Goal: Task Accomplishment & Management: Complete application form

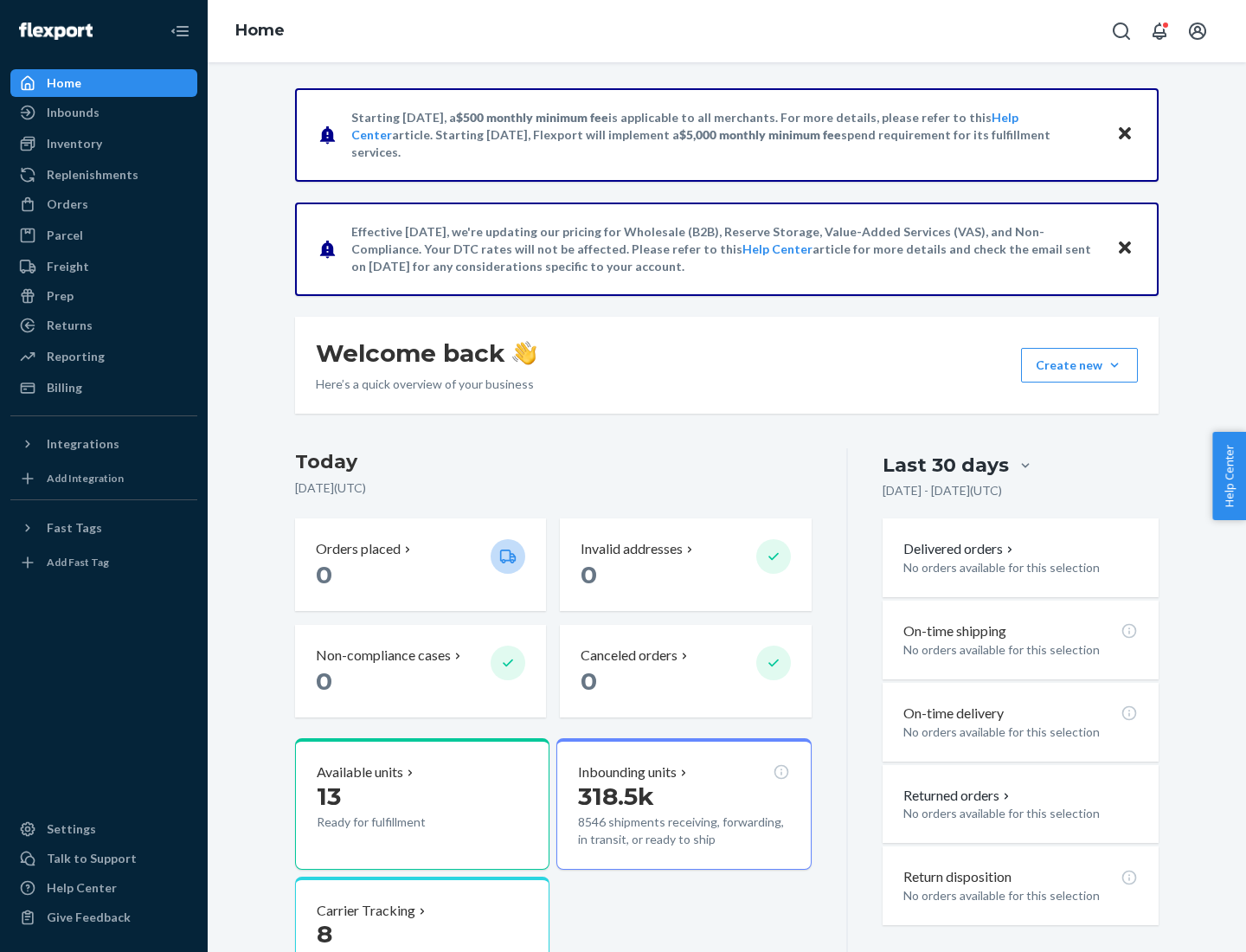
click at [1114, 365] on button "Create new Create new inbound Create new order Create new product" at bounding box center [1079, 365] width 116 height 35
click at [104, 113] on div "Inbounds" at bounding box center [104, 113] width 184 height 24
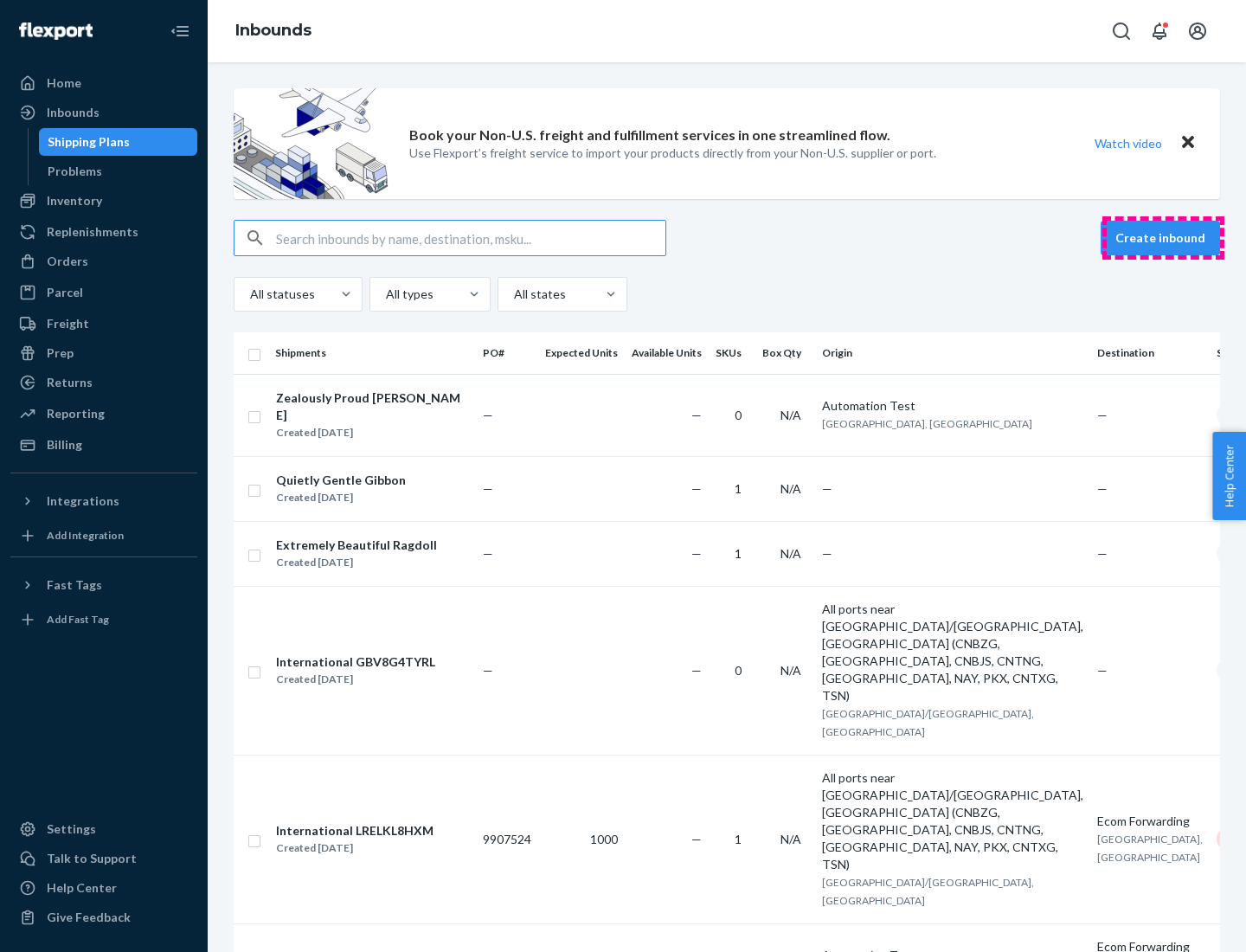
click at [1163, 238] on button "Create inbound" at bounding box center [1160, 238] width 119 height 35
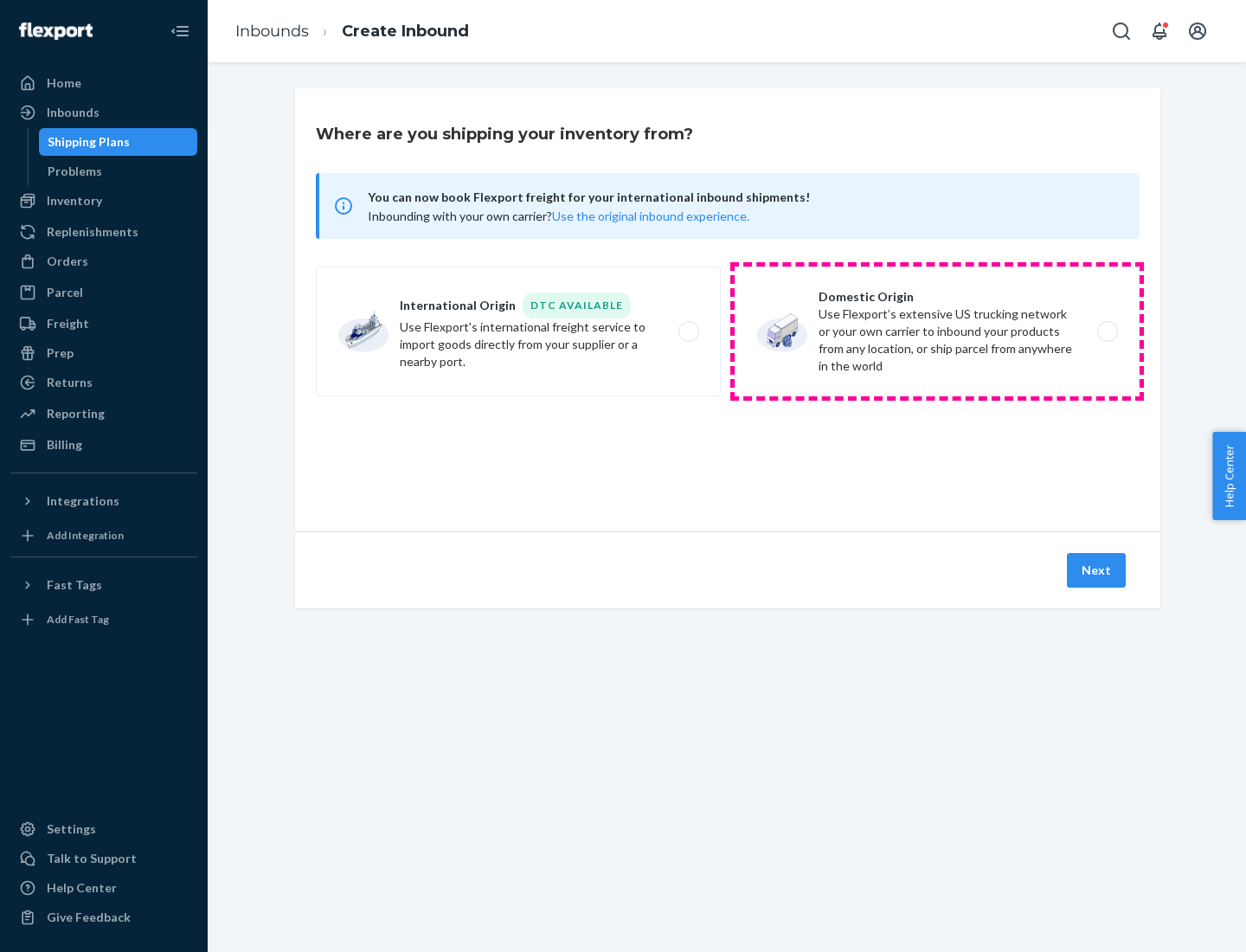
click at [937, 332] on label "Domestic Origin Use Flexport’s extensive US trucking network or your own carrie…" at bounding box center [936, 332] width 405 height 130
click at [1106, 332] on input "Domestic Origin Use Flexport’s extensive US trucking network or your own carrie…" at bounding box center [1111, 332] width 11 height 11
radio input "true"
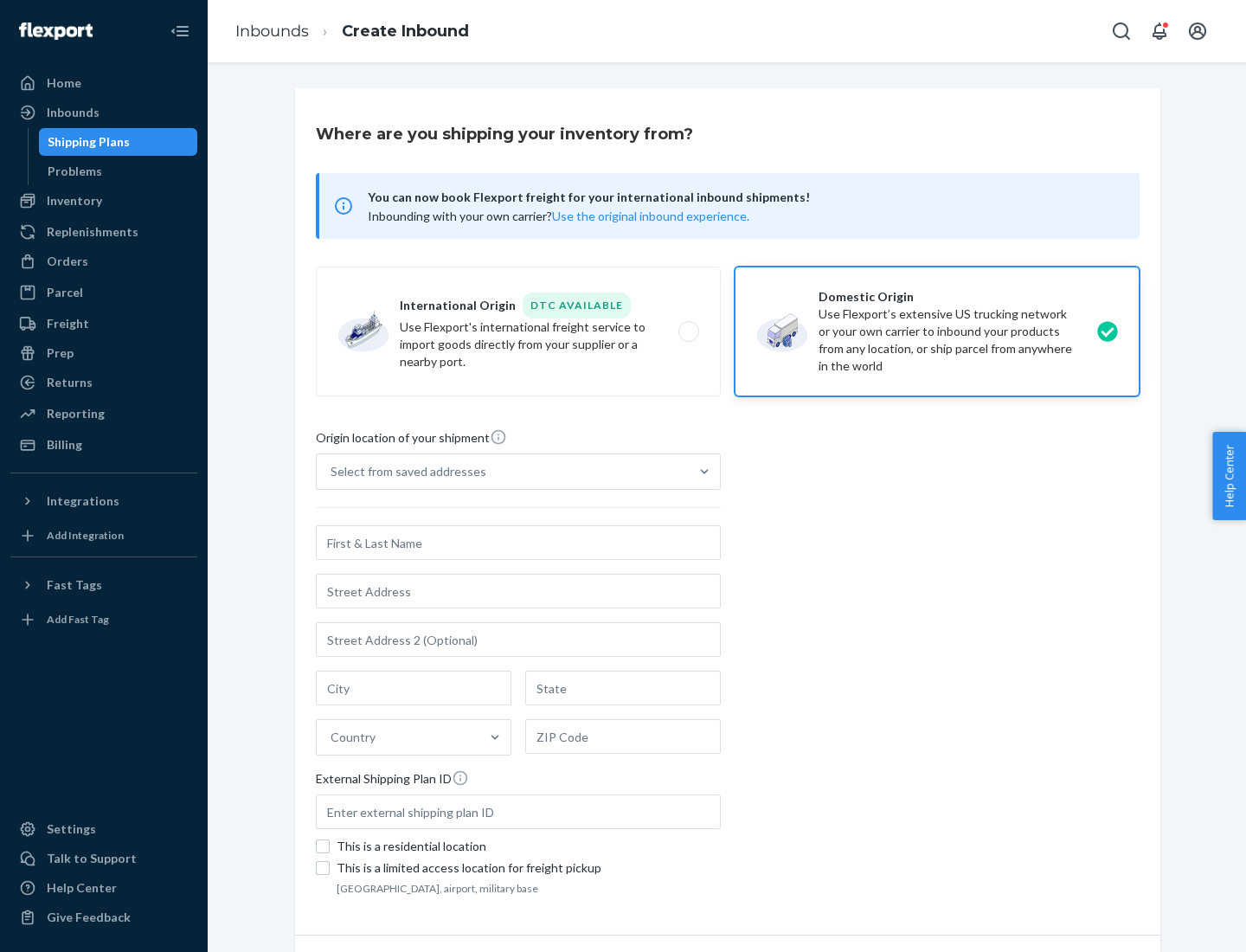
click at [404, 472] on div "Select from saved addresses" at bounding box center [409, 472] width 156 height 18
click at [332, 472] on input "Select from saved addresses" at bounding box center [332, 472] width 2 height 18
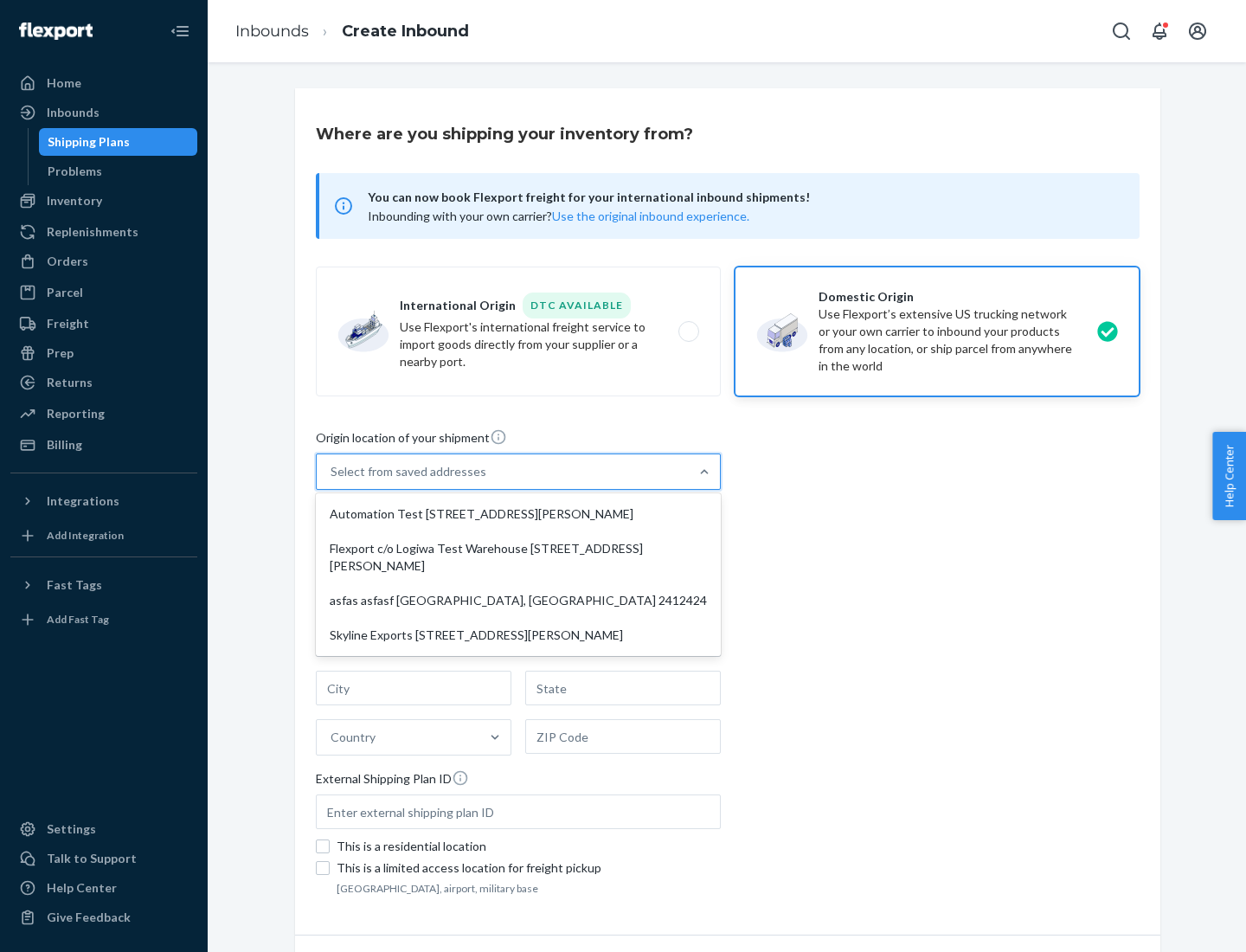
scroll to position [7, 0]
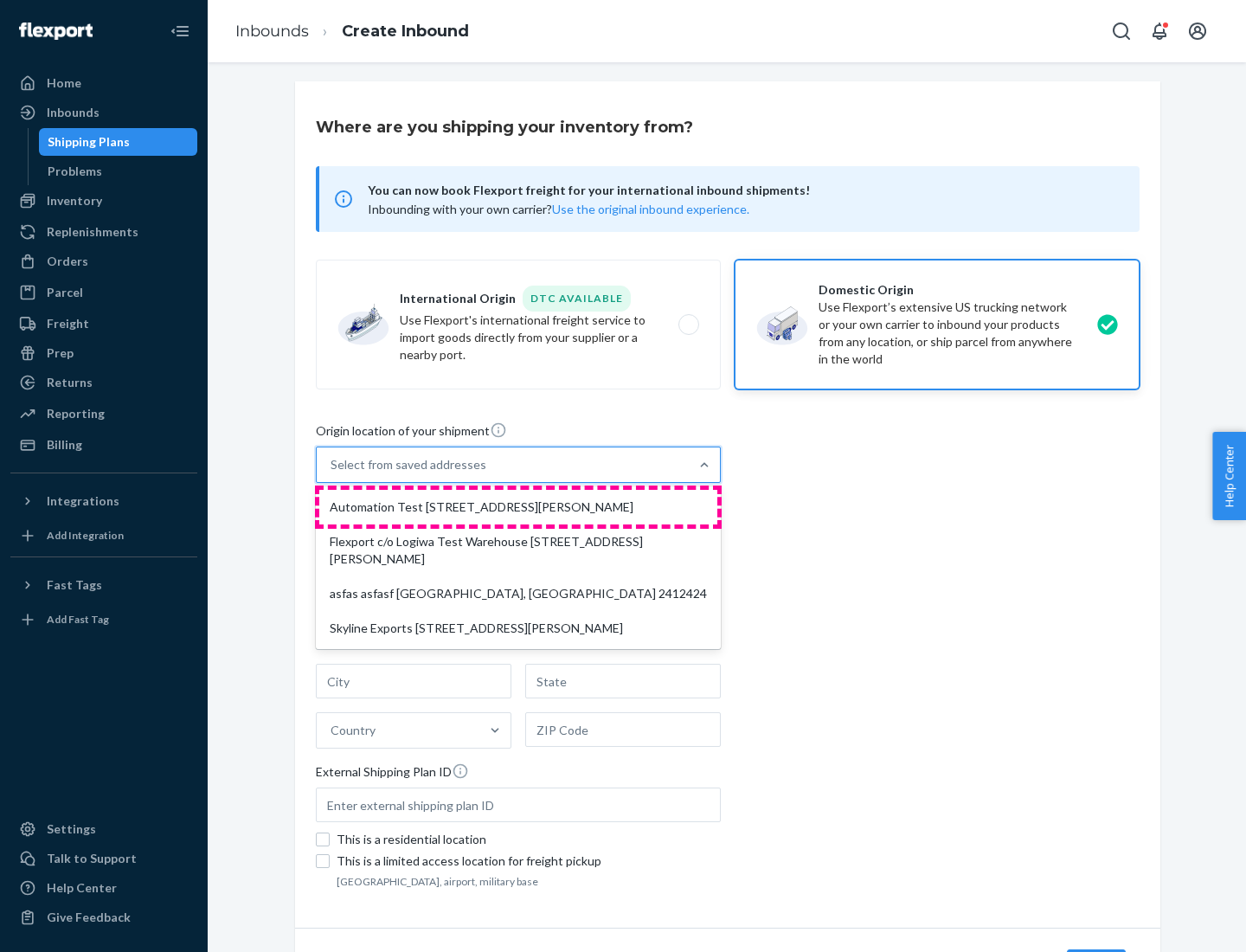
click at [518, 507] on div "Automation Test [STREET_ADDRESS][PERSON_NAME]" at bounding box center [518, 508] width 398 height 35
click at [332, 473] on input "option Automation Test [STREET_ADDRESS][PERSON_NAME] focused, 1 of 4. 4 results…" at bounding box center [332, 465] width 2 height 18
type input "Automation Test"
type input "9th Floor"
type input "[GEOGRAPHIC_DATA]"
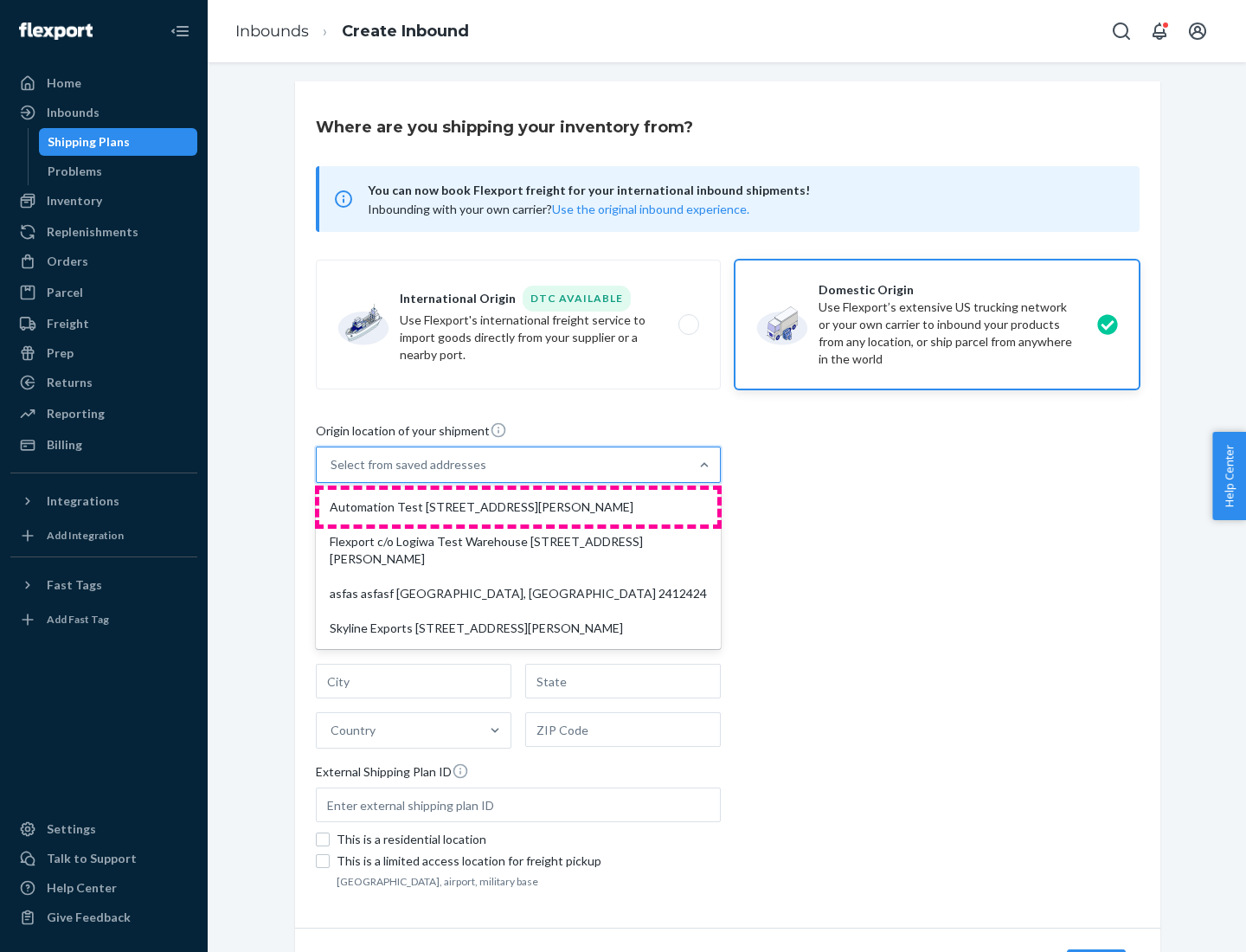
type input "CA"
type input "94104"
type input "[STREET_ADDRESS][PERSON_NAME]"
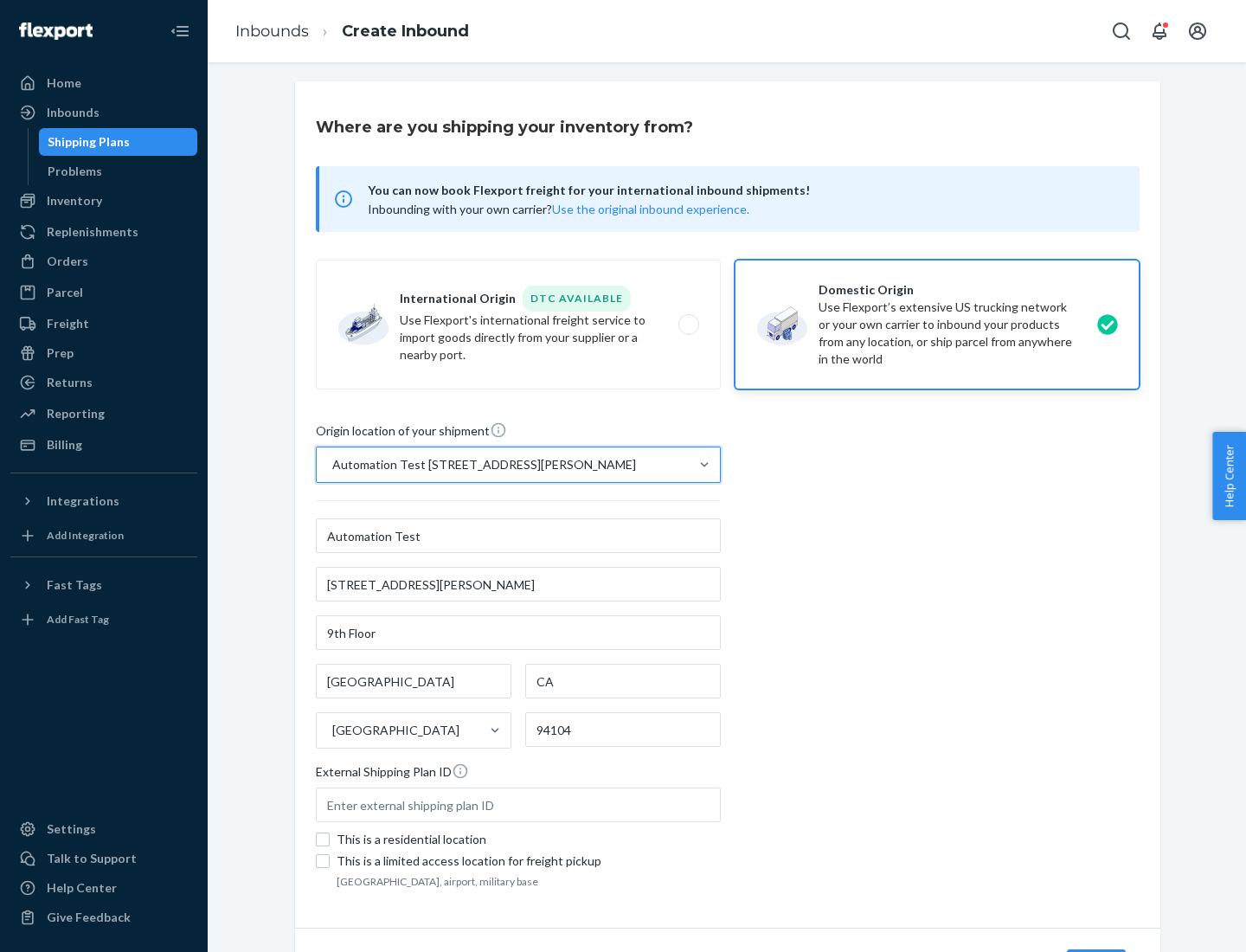
scroll to position [102, 0]
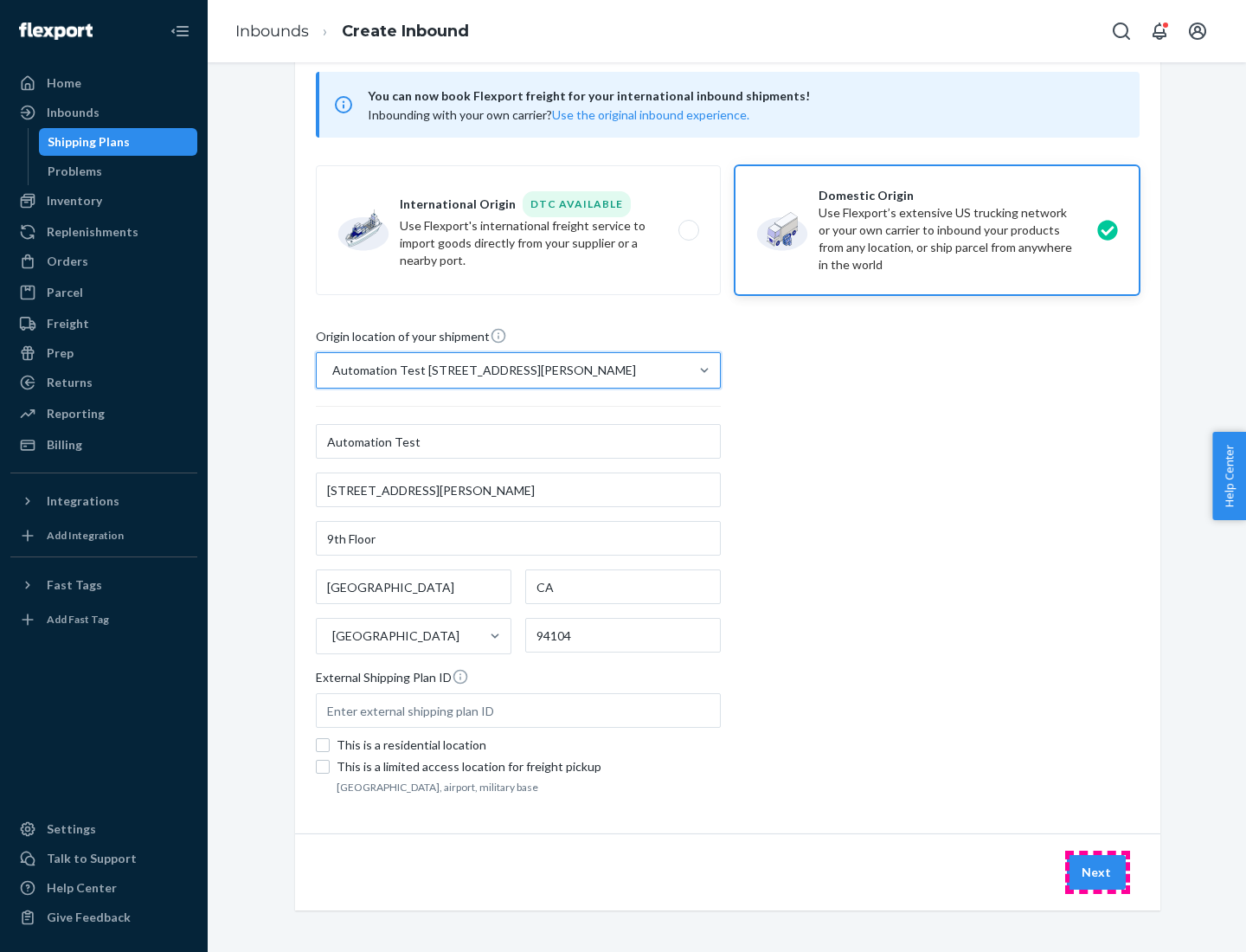
click at [1097, 872] on button "Next" at bounding box center [1096, 872] width 59 height 35
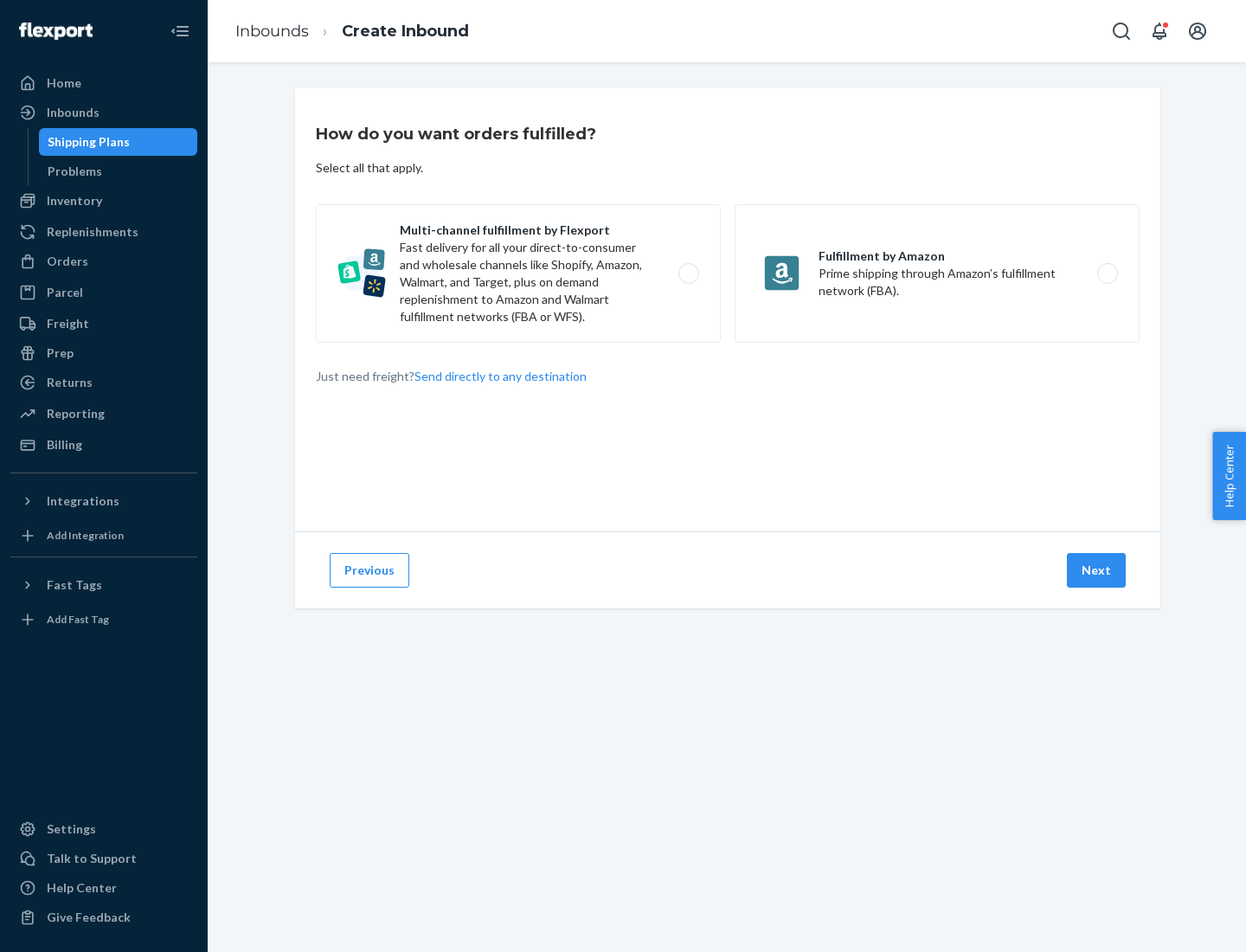
click at [518, 273] on label "Multi-channel fulfillment by Flexport Fast delivery for all your direct-to-cons…" at bounding box center [518, 273] width 405 height 138
click at [688, 273] on input "Multi-channel fulfillment by Flexport Fast delivery for all your direct-to-cons…" at bounding box center [693, 273] width 11 height 11
radio input "true"
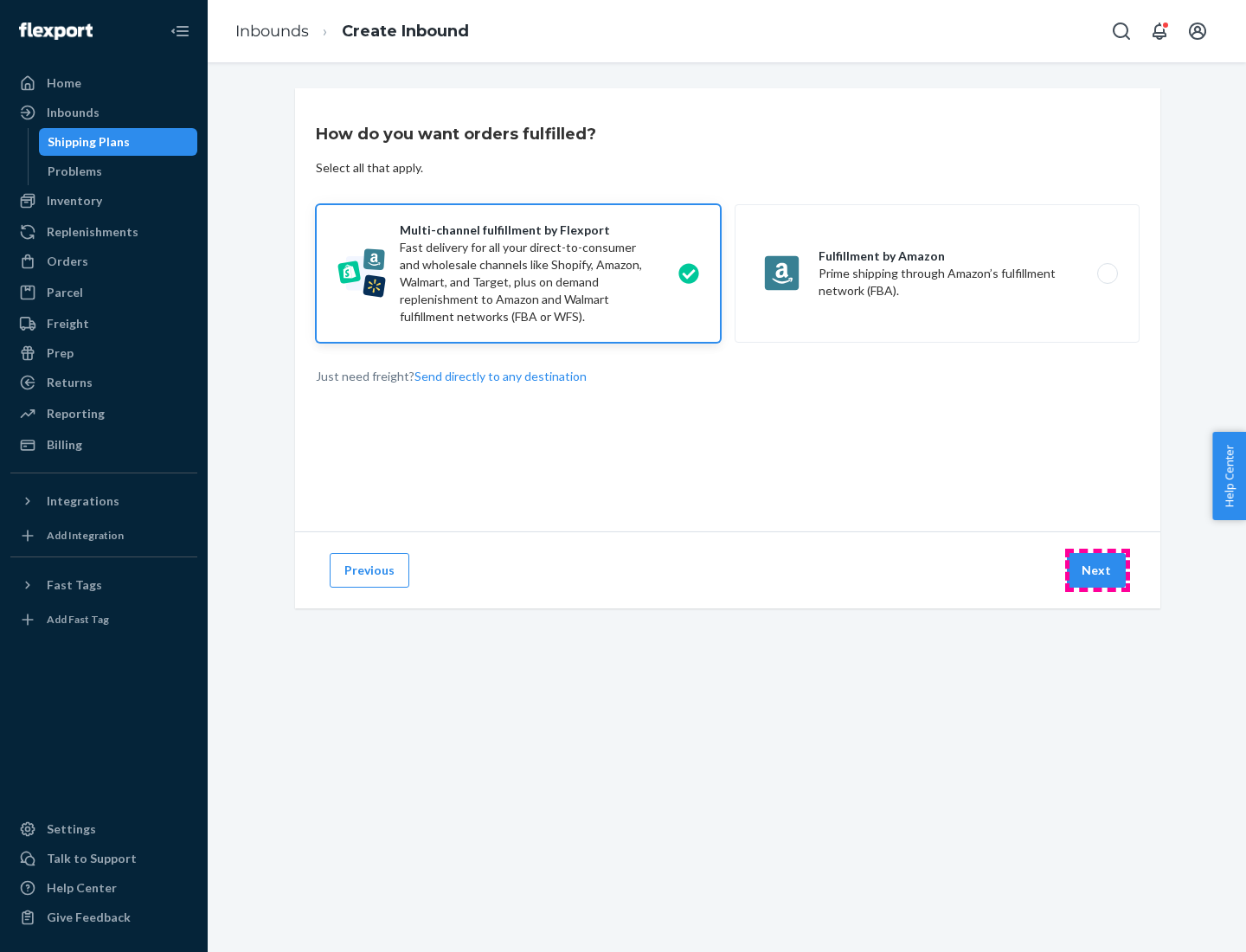
click at [1097, 570] on button "Next" at bounding box center [1096, 570] width 59 height 35
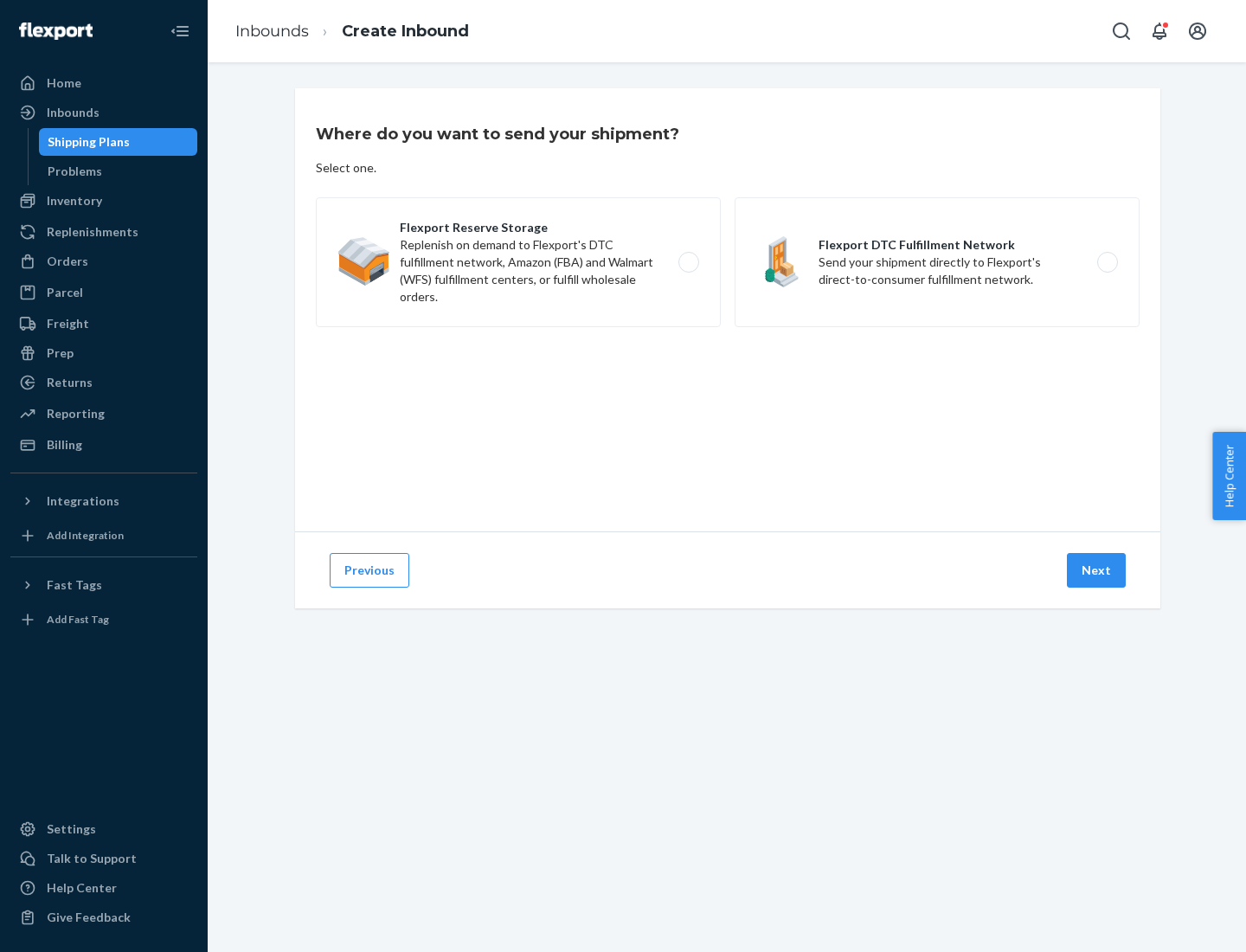
click at [937, 262] on label "Flexport DTC Fulfillment Network Send your shipment directly to Flexport's dire…" at bounding box center [936, 262] width 405 height 130
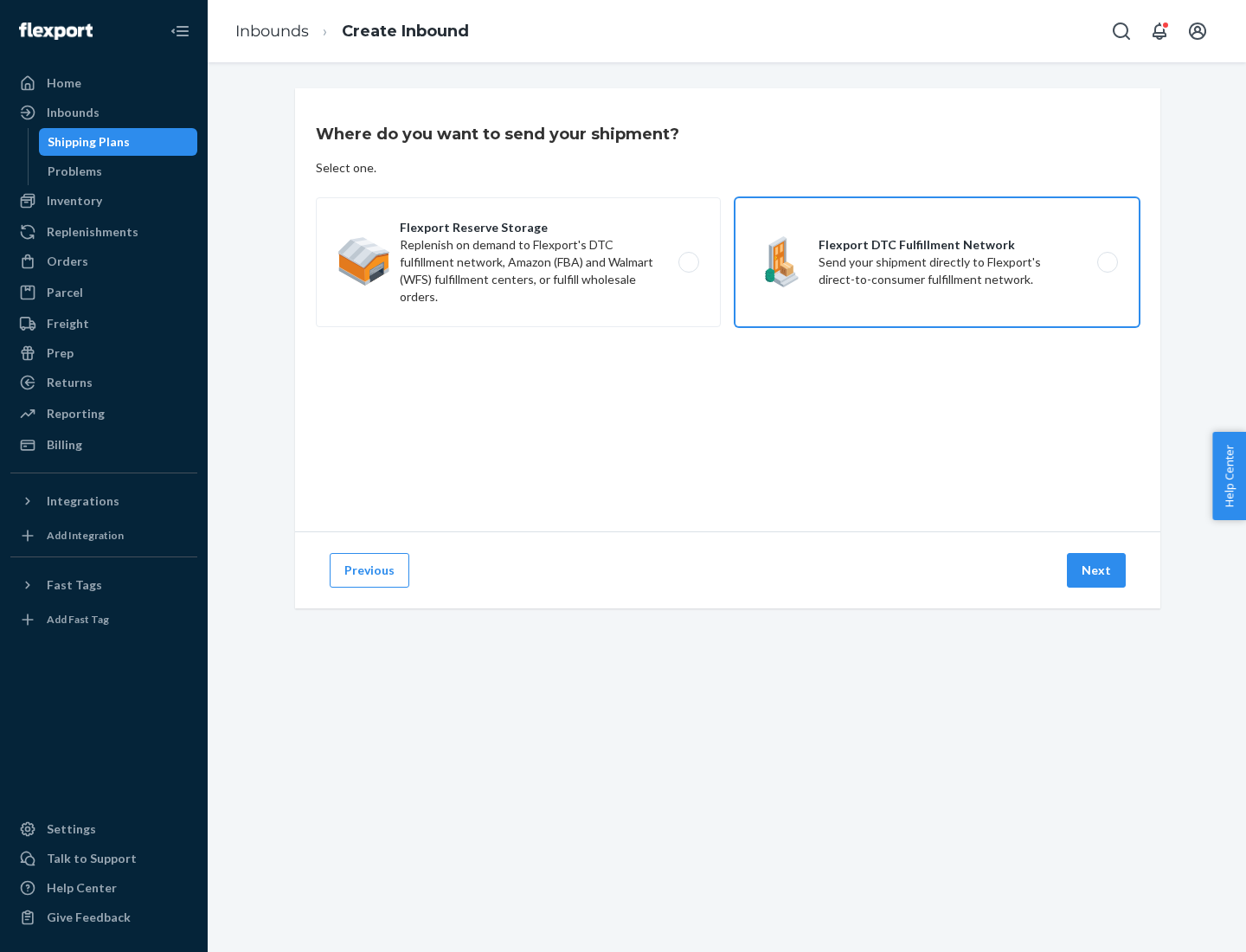
click at [1106, 262] on input "Flexport DTC Fulfillment Network Send your shipment directly to Flexport's dire…" at bounding box center [1111, 262] width 11 height 11
radio input "true"
click at [1097, 570] on button "Next" at bounding box center [1096, 570] width 59 height 35
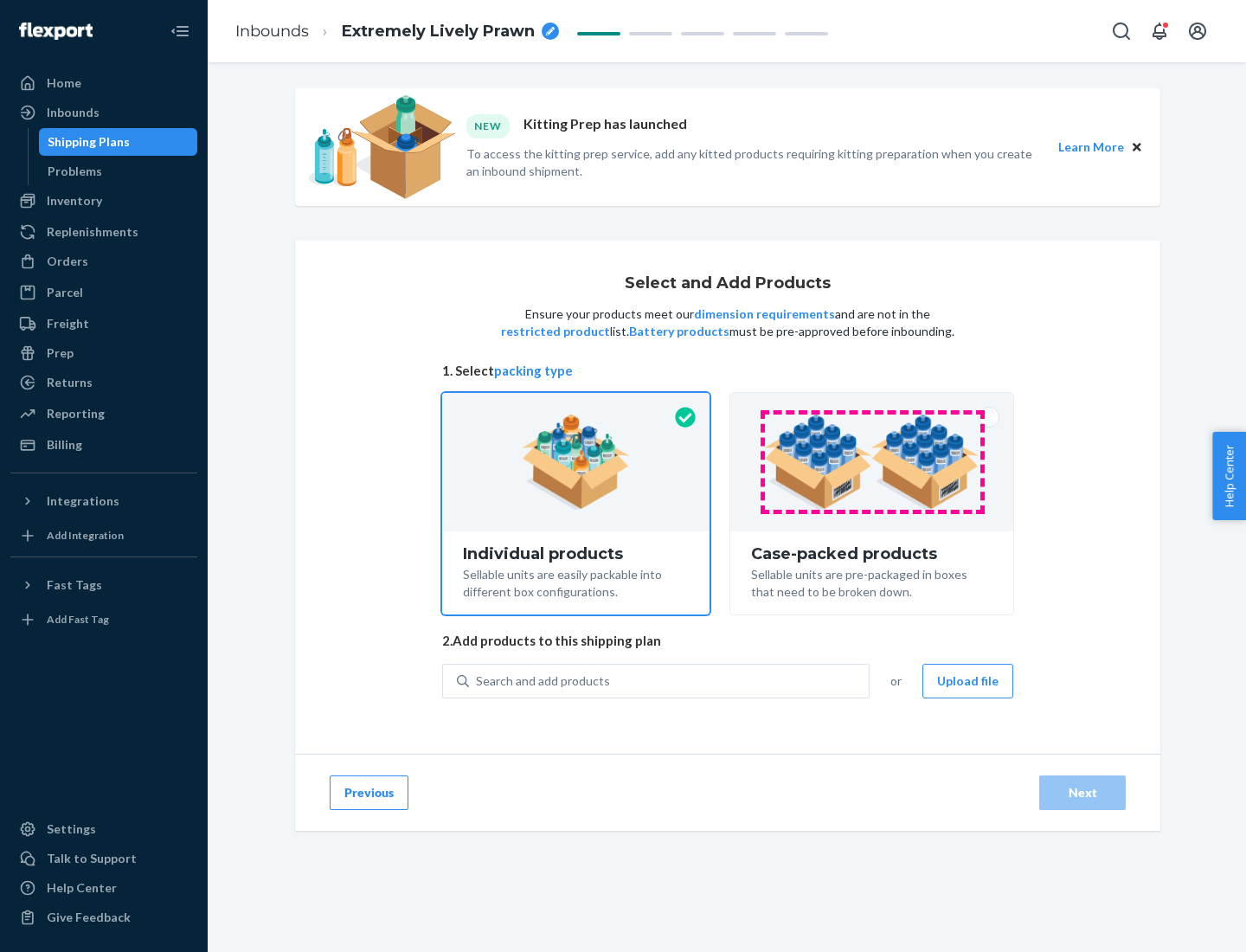
click at [872, 462] on img at bounding box center [872, 462] width 215 height 95
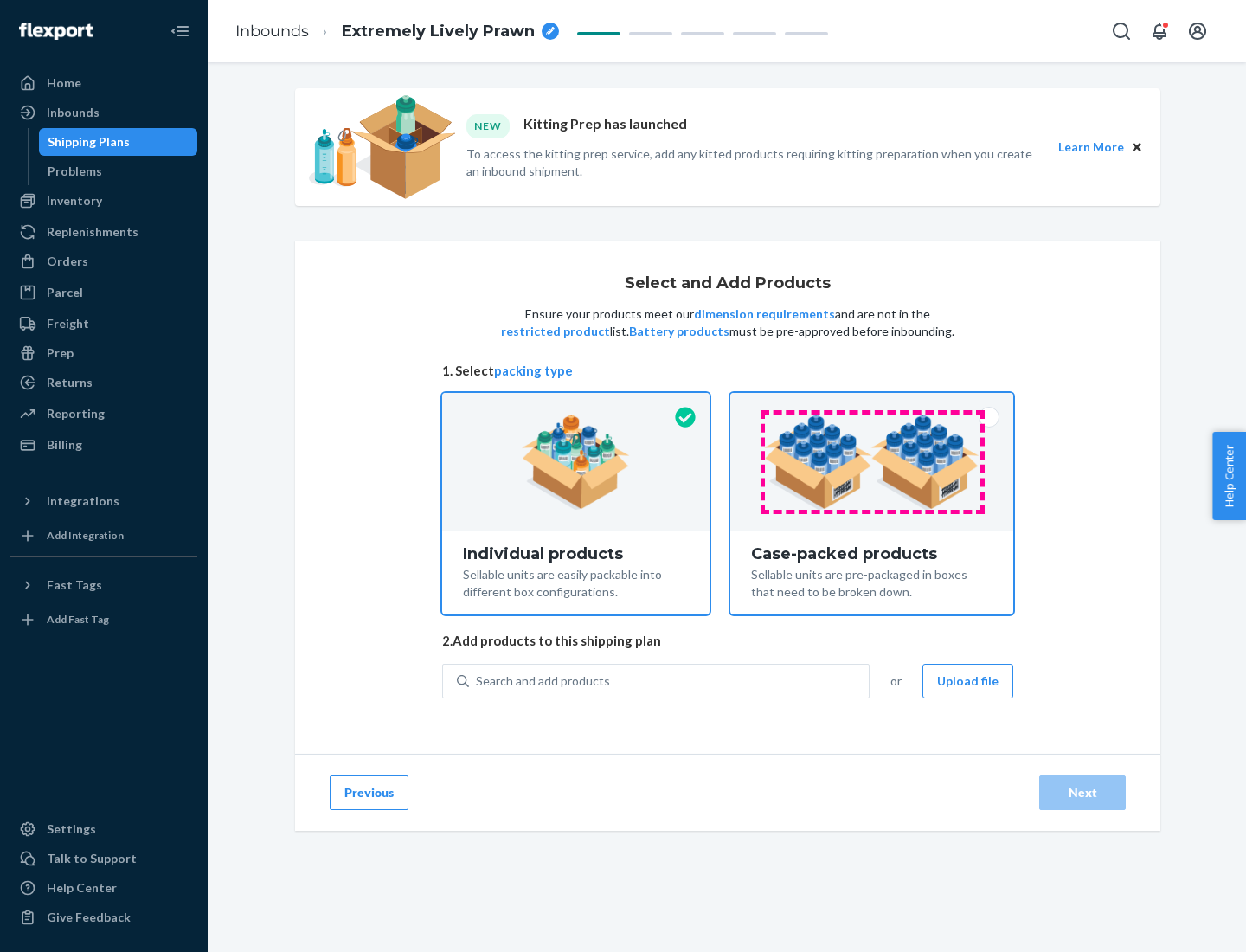
click at [872, 404] on input "Case-packed products Sellable units are pre-packaged in boxes that need to be b…" at bounding box center [872, 398] width 11 height 11
radio input "true"
radio input "false"
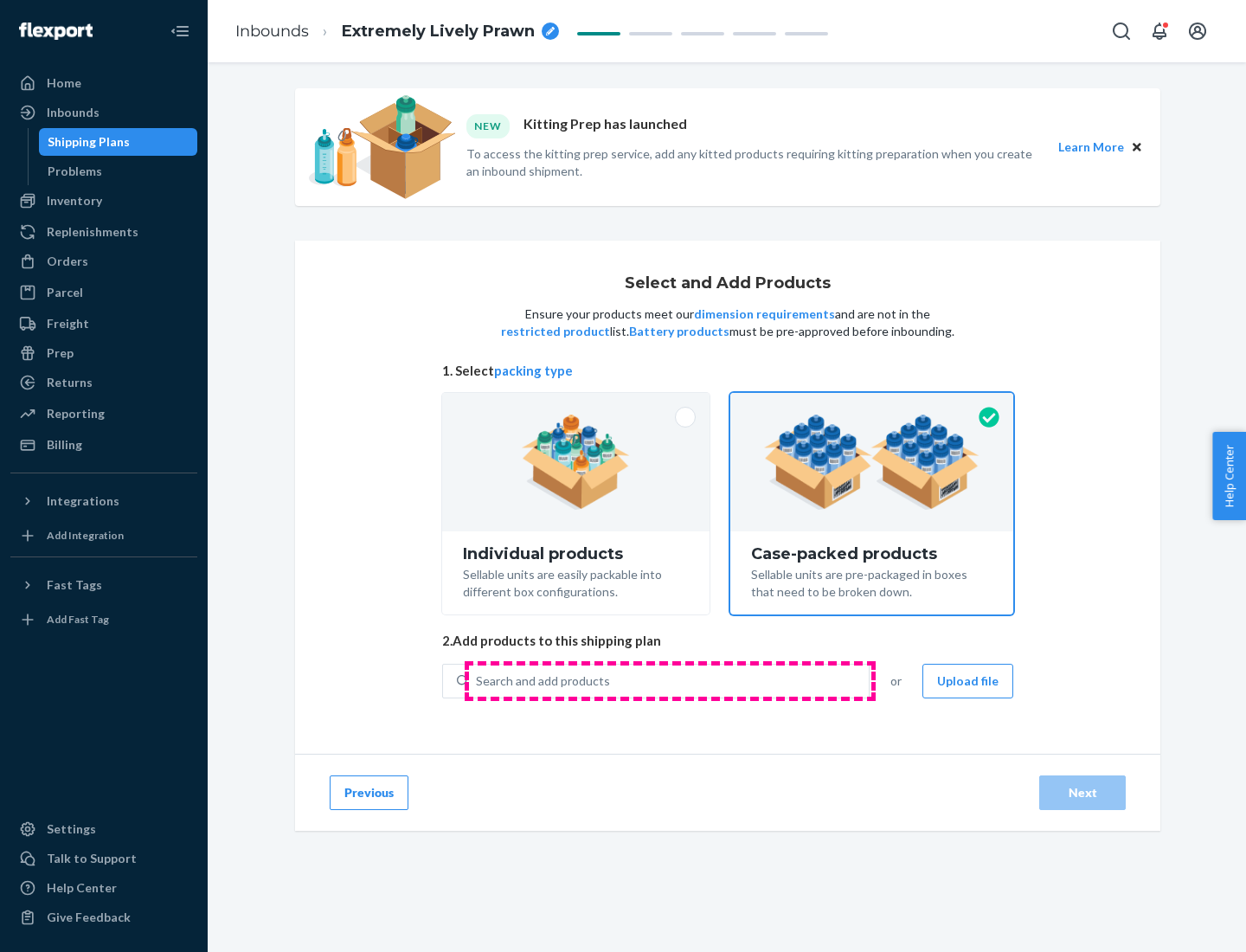
click at [669, 680] on div "Search and add products" at bounding box center [668, 681] width 400 height 32
click at [478, 680] on input "Search and add products" at bounding box center [477, 681] width 2 height 18
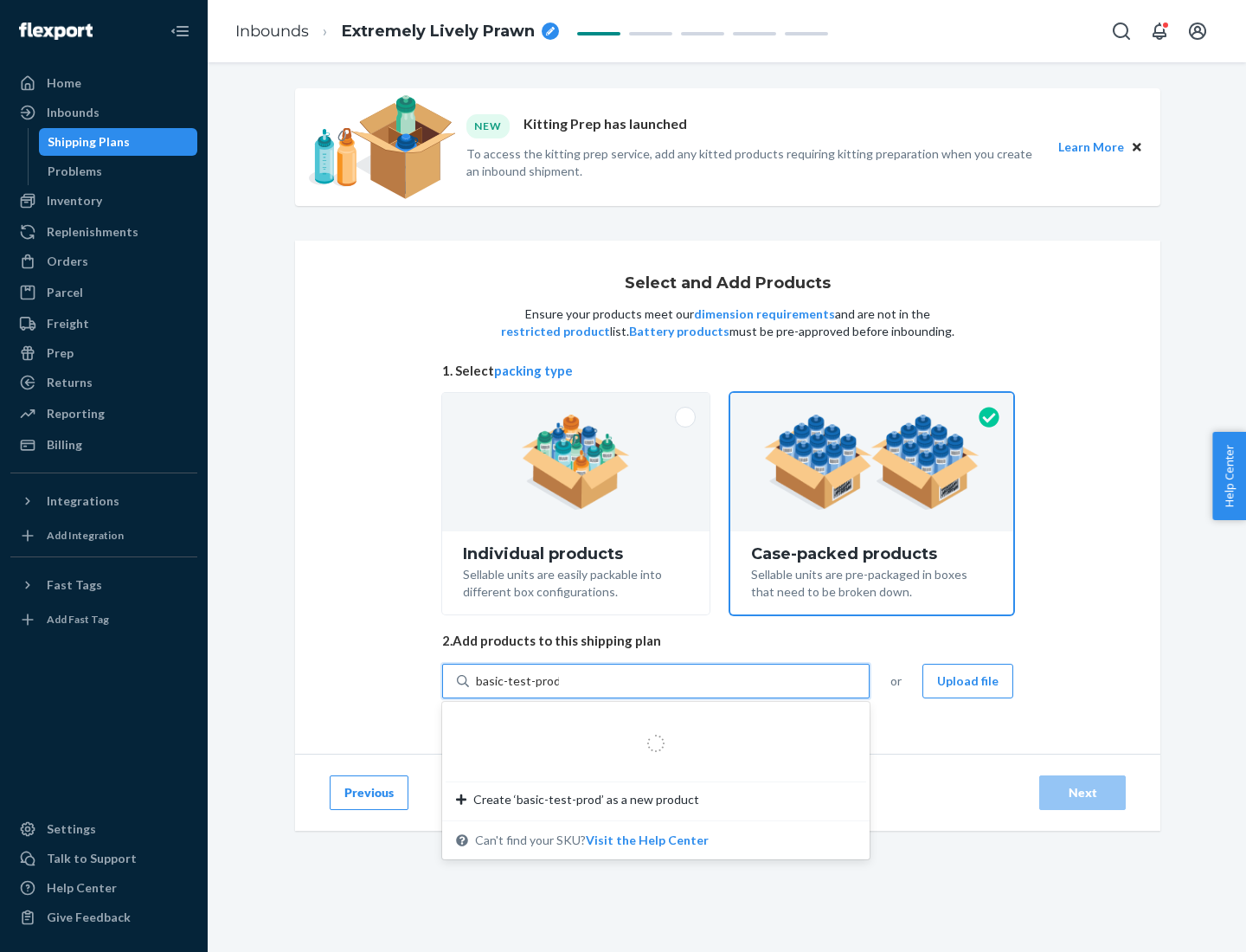
type input "basic-test-product-1"
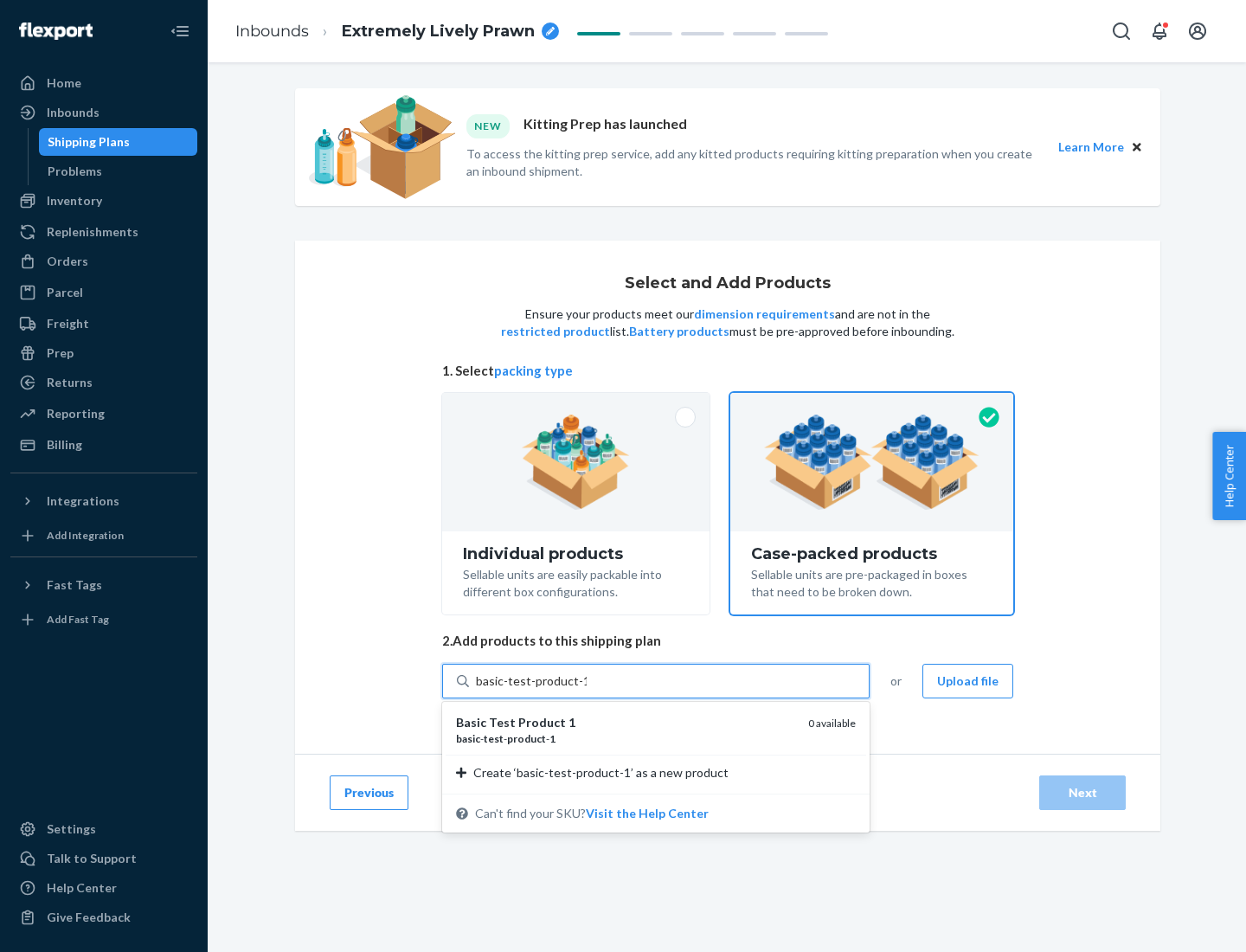
click at [626, 738] on div "basic - test - product - 1" at bounding box center [625, 738] width 339 height 15
click at [586, 690] on input "basic-test-product-1" at bounding box center [531, 681] width 111 height 18
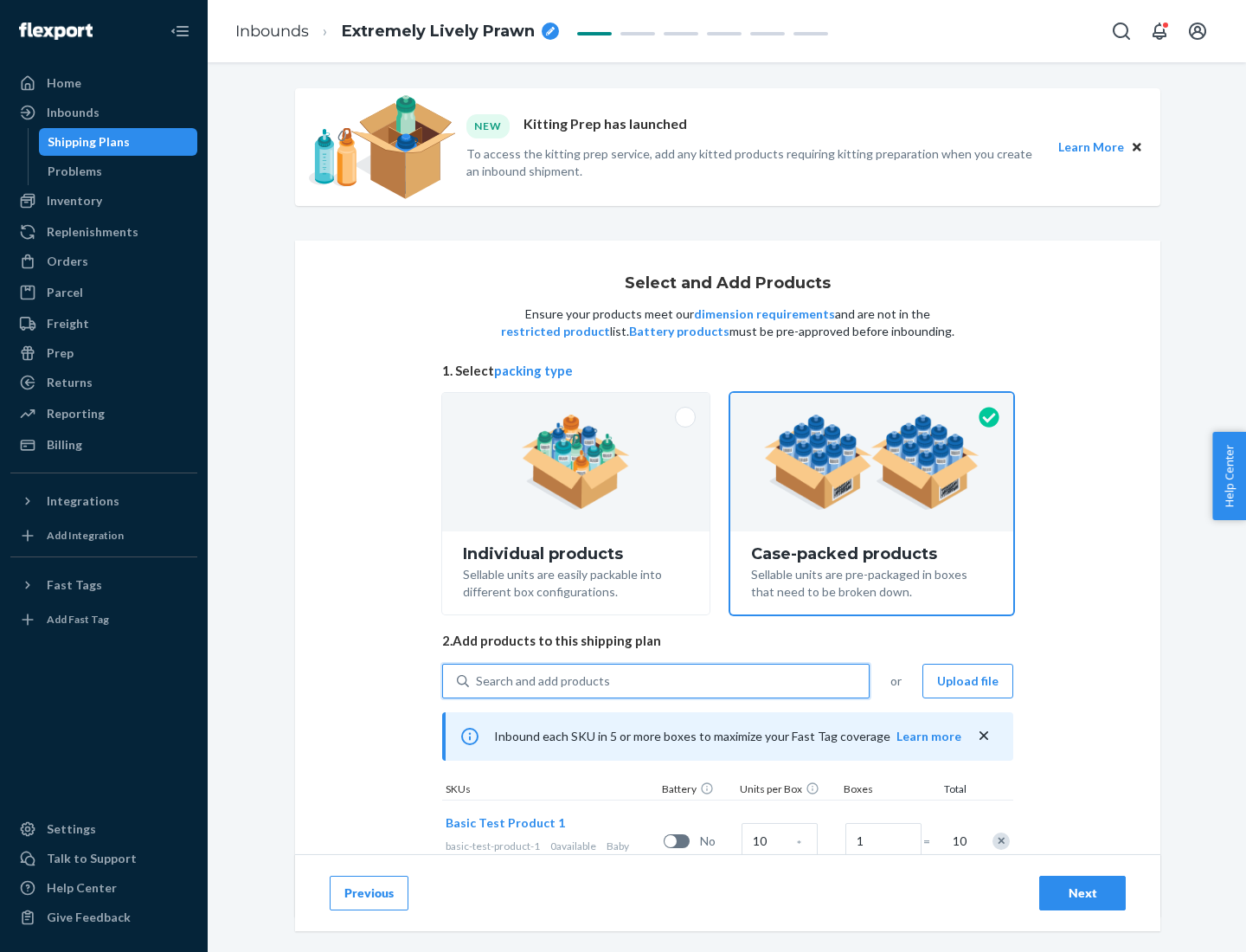
scroll to position [62, 0]
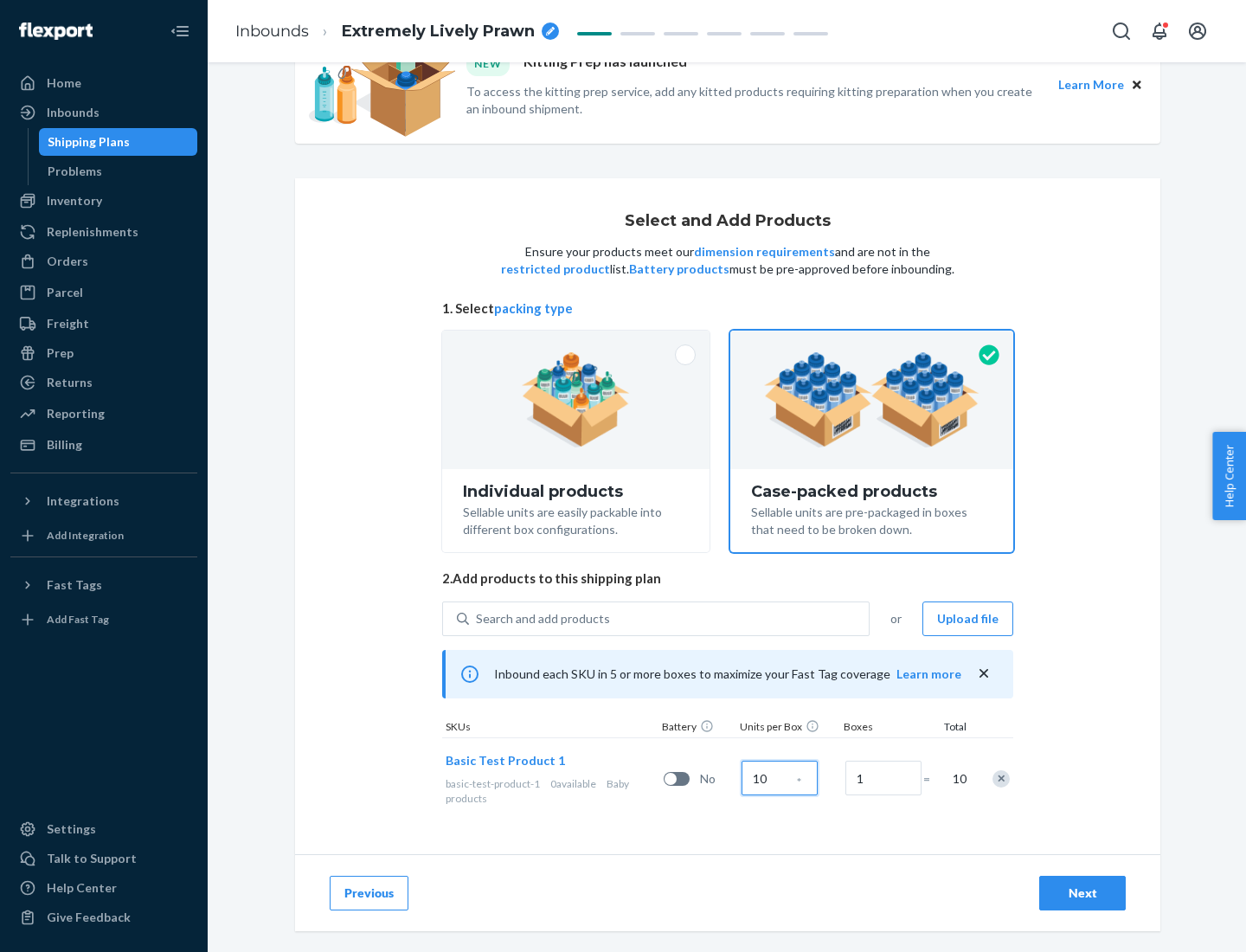
type input "10"
type input "7"
click at [1082, 892] on div "Next" at bounding box center [1082, 892] width 57 height 18
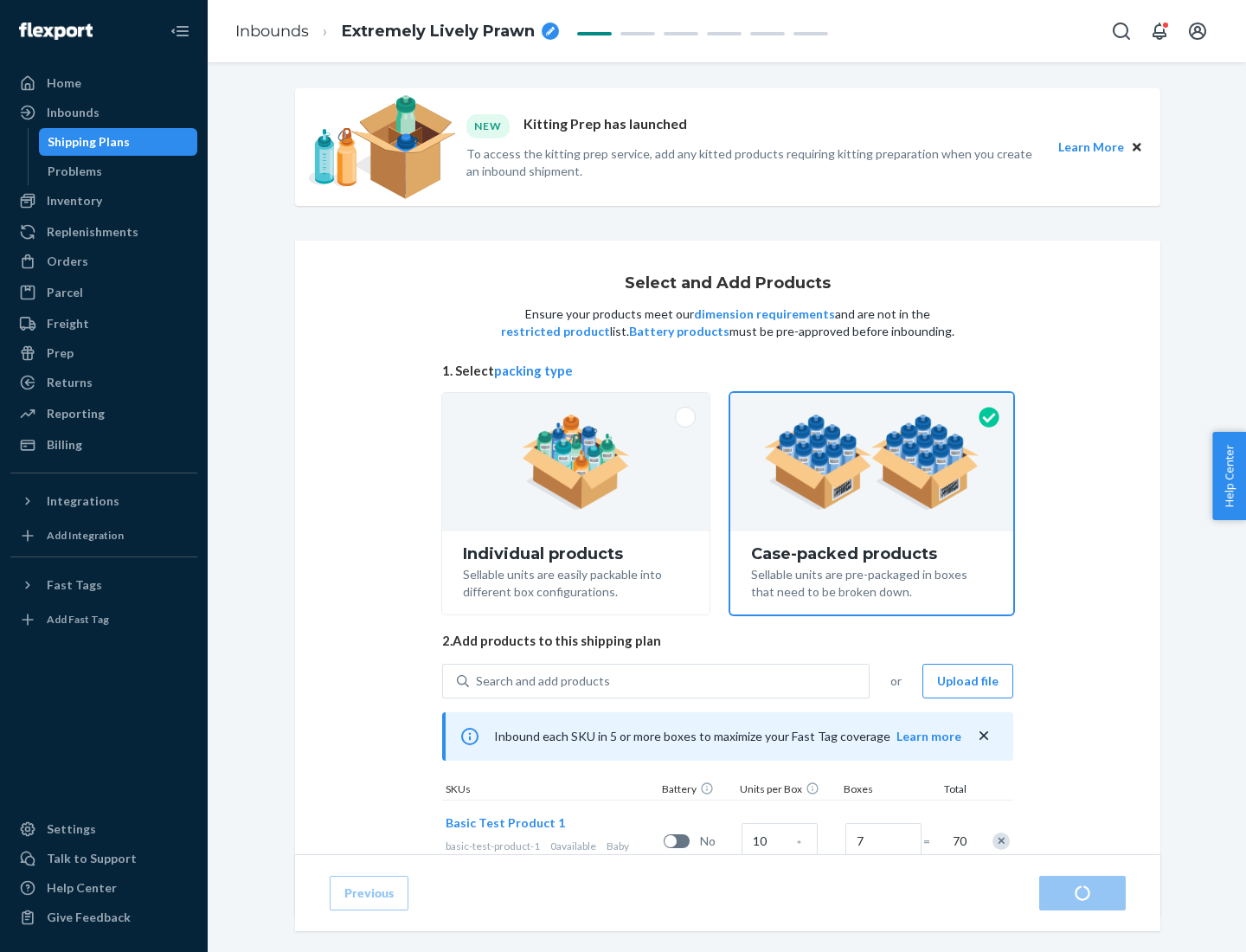
radio input "true"
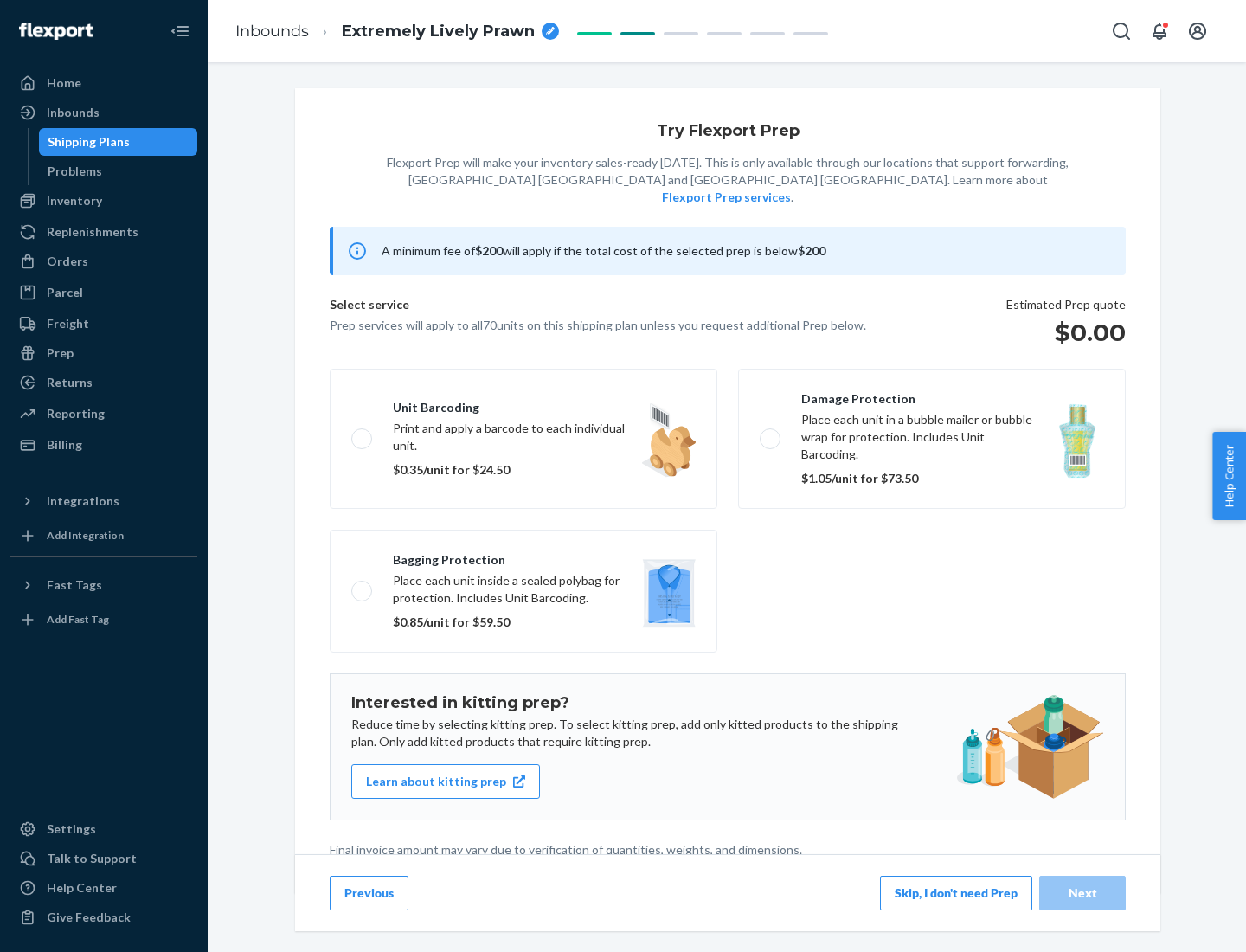
scroll to position [4, 0]
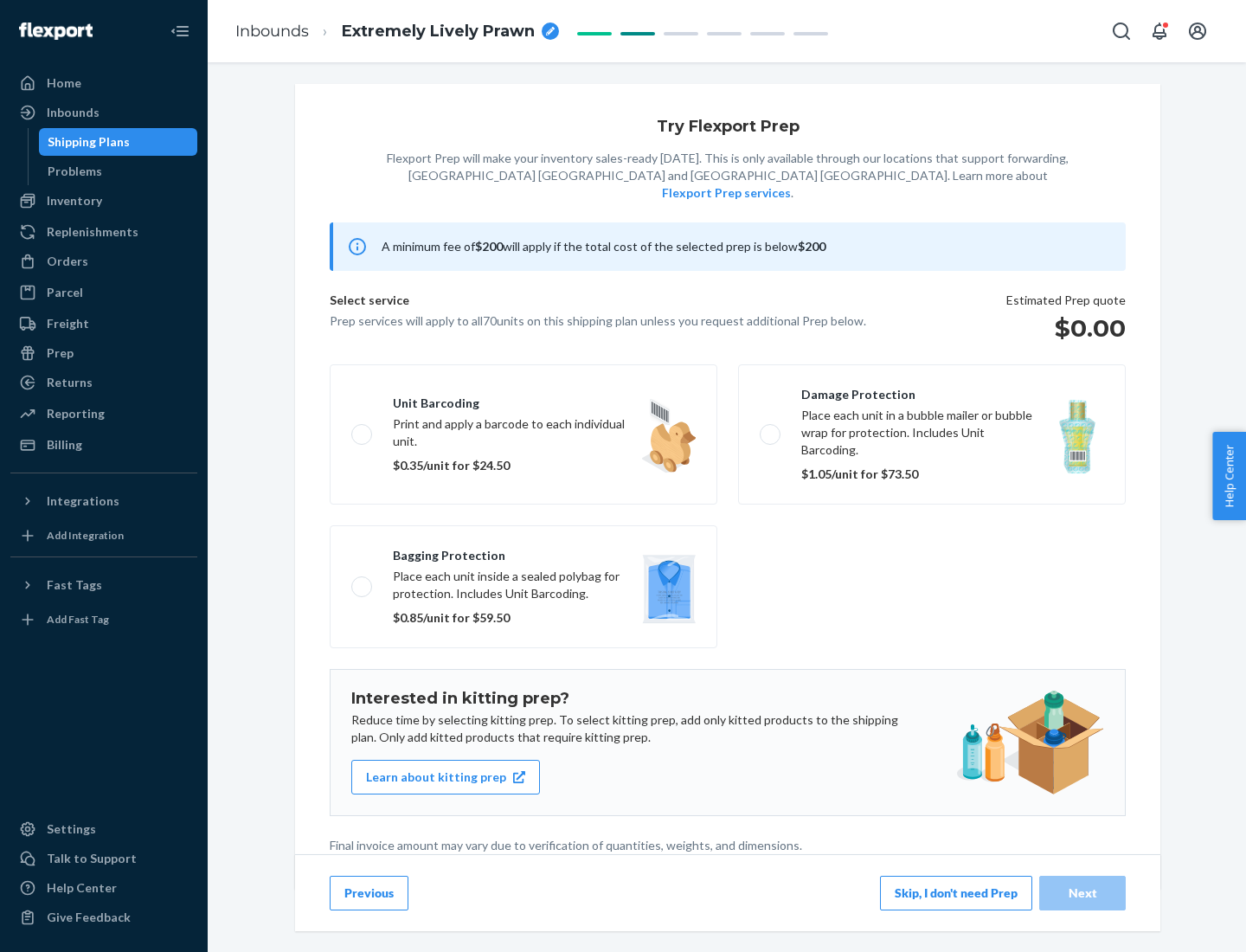
click at [523, 551] on label "Bagging protection Place each unit inside a sealed polybag for protection. Incl…" at bounding box center [523, 586] width 388 height 122
click at [362, 580] on input "Bagging protection Place each unit inside a sealed polybag for protection. Incl…" at bounding box center [356, 585] width 11 height 11
checkbox input "true"
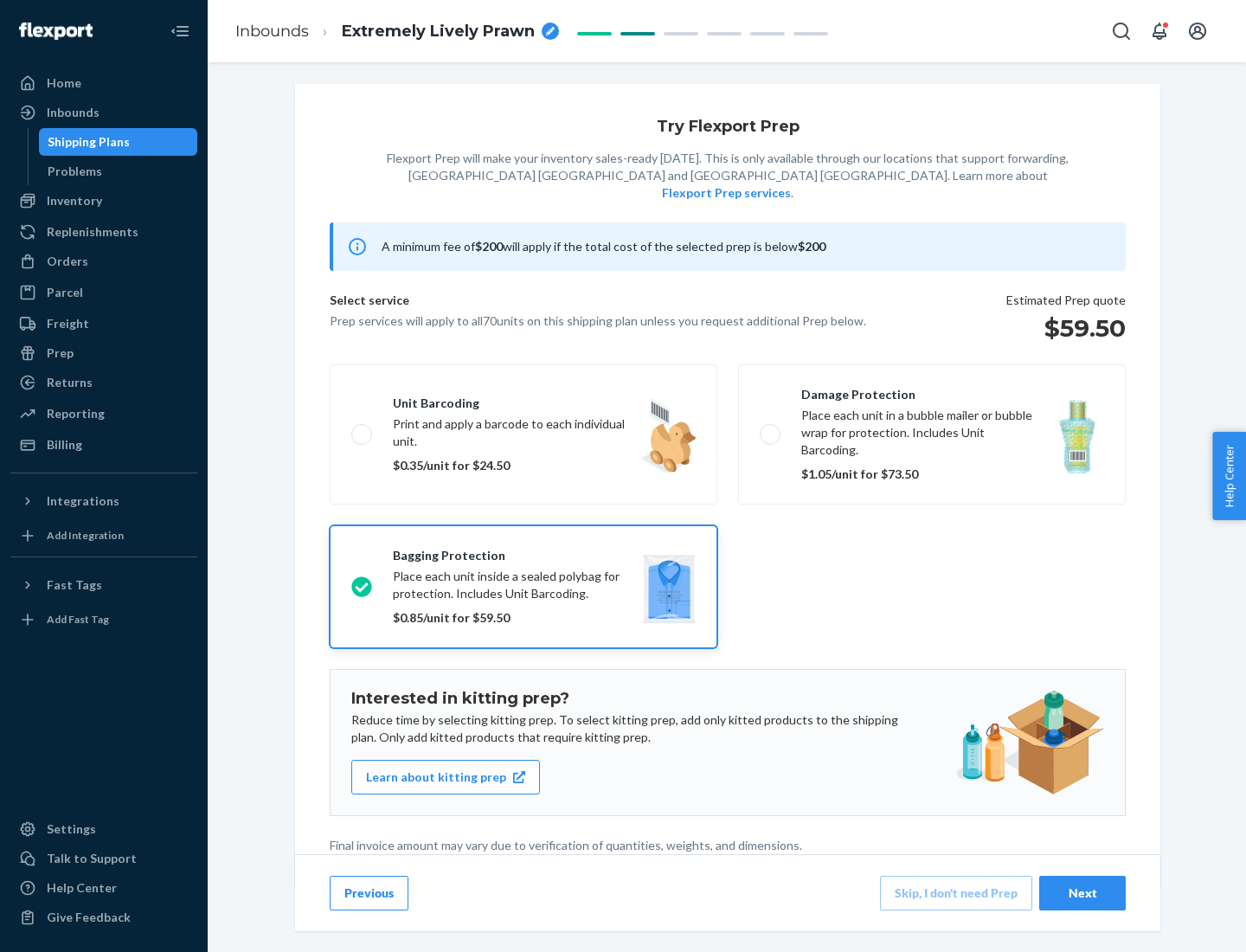
click at [1082, 892] on div "Next" at bounding box center [1082, 892] width 57 height 18
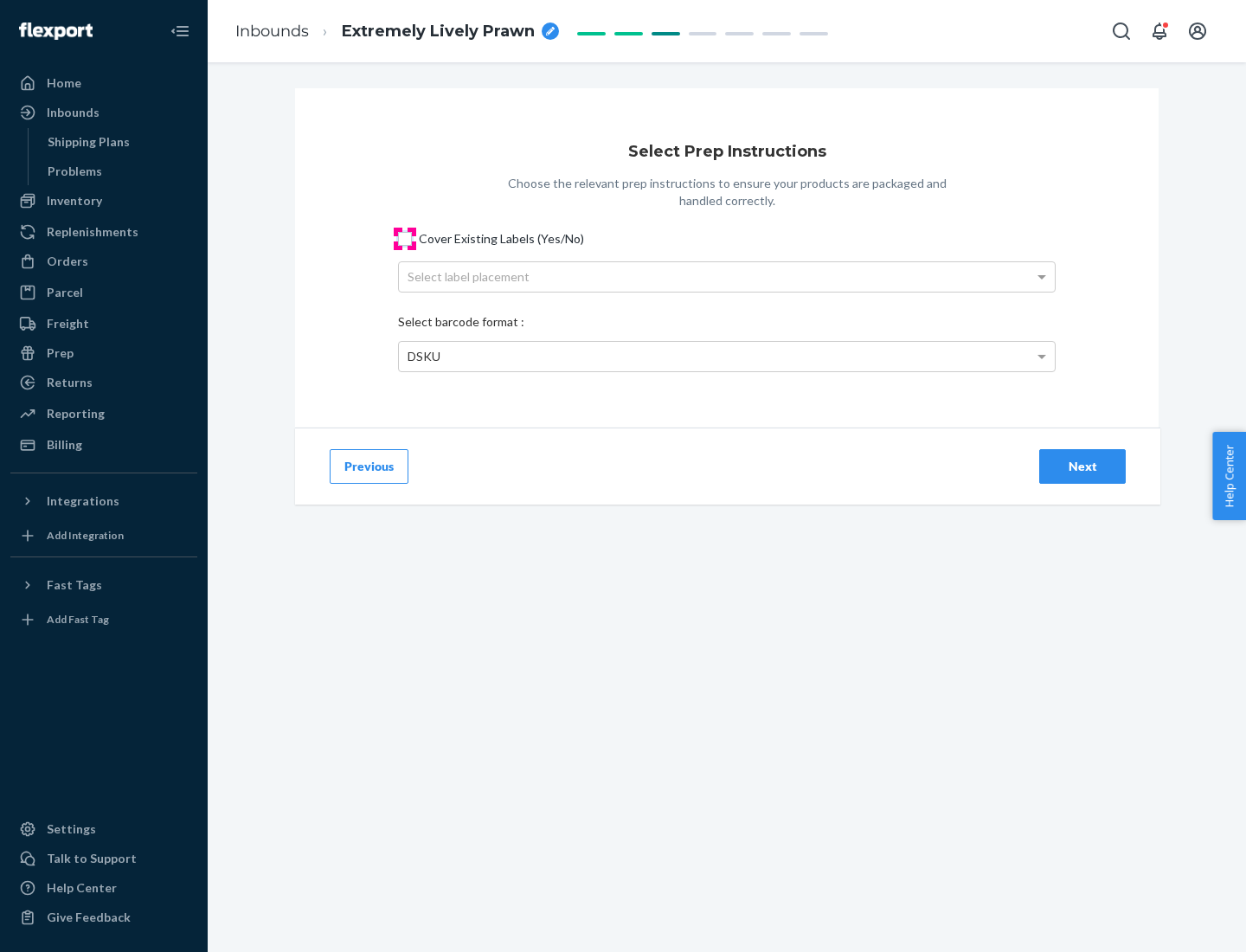
click at [405, 238] on input "Cover Existing Labels (Yes/No)" at bounding box center [405, 239] width 14 height 14
checkbox input "true"
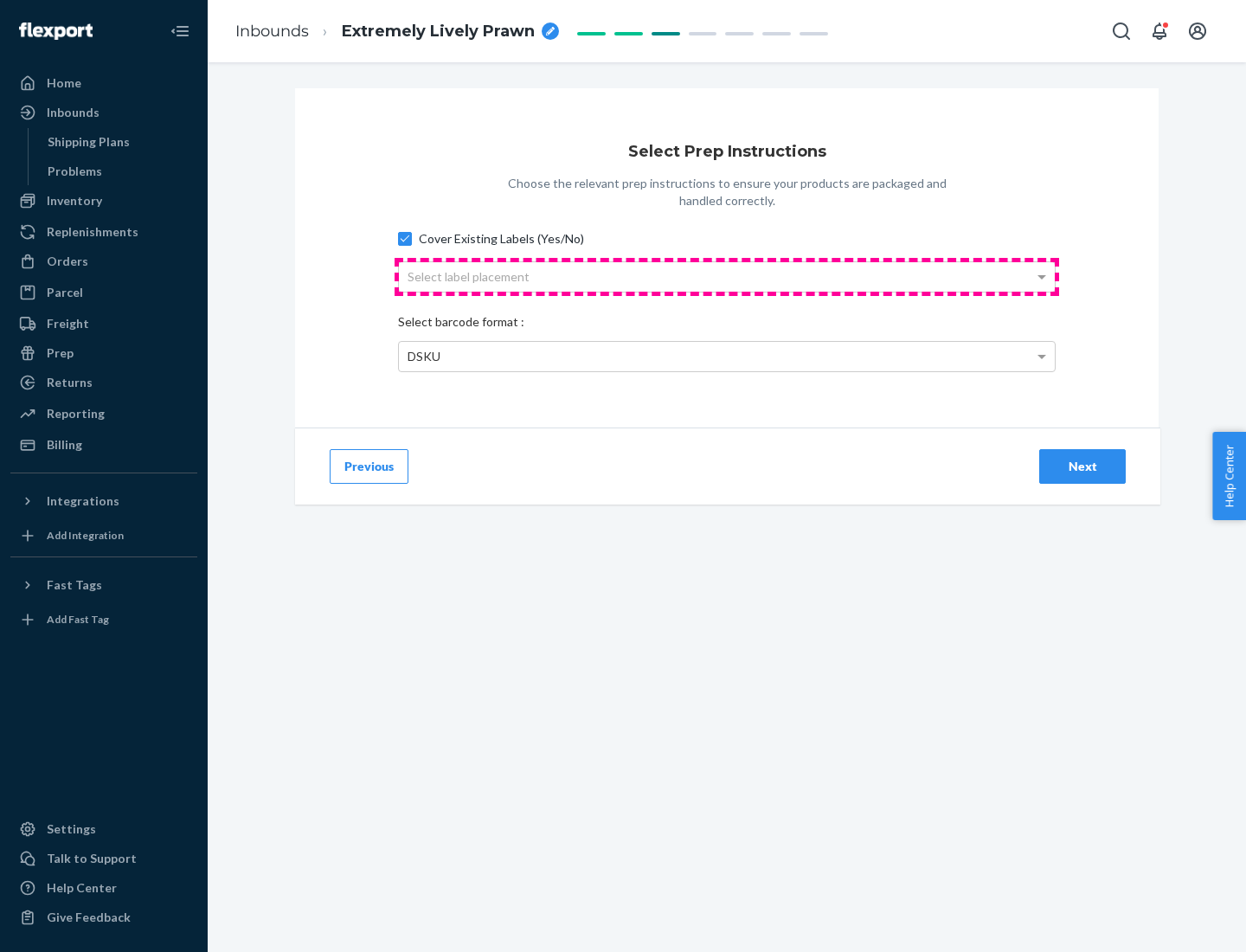
click at [726, 276] on div "Select label placement" at bounding box center [726, 277] width 655 height 30
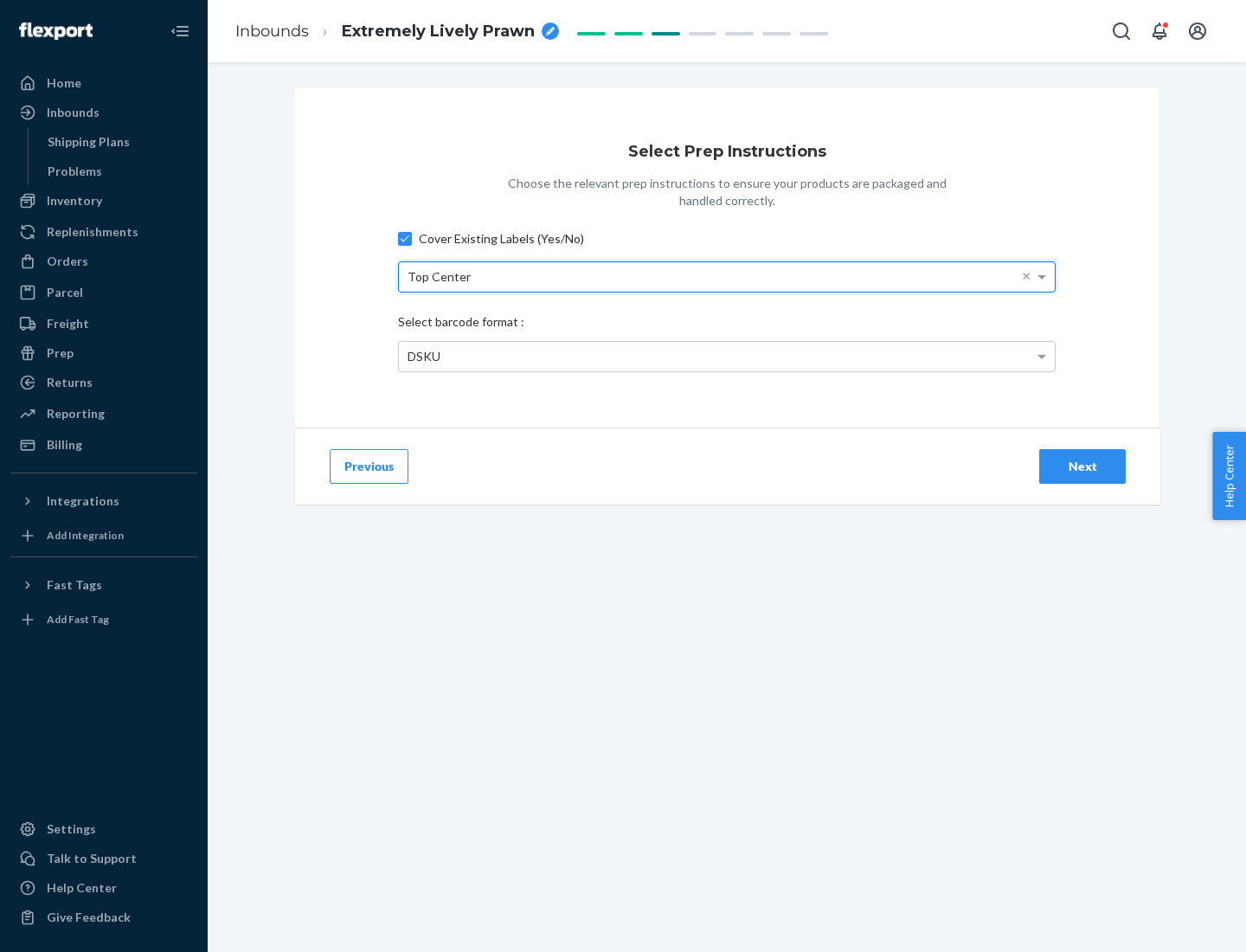
click at [726, 355] on div "DSKU" at bounding box center [726, 357] width 655 height 30
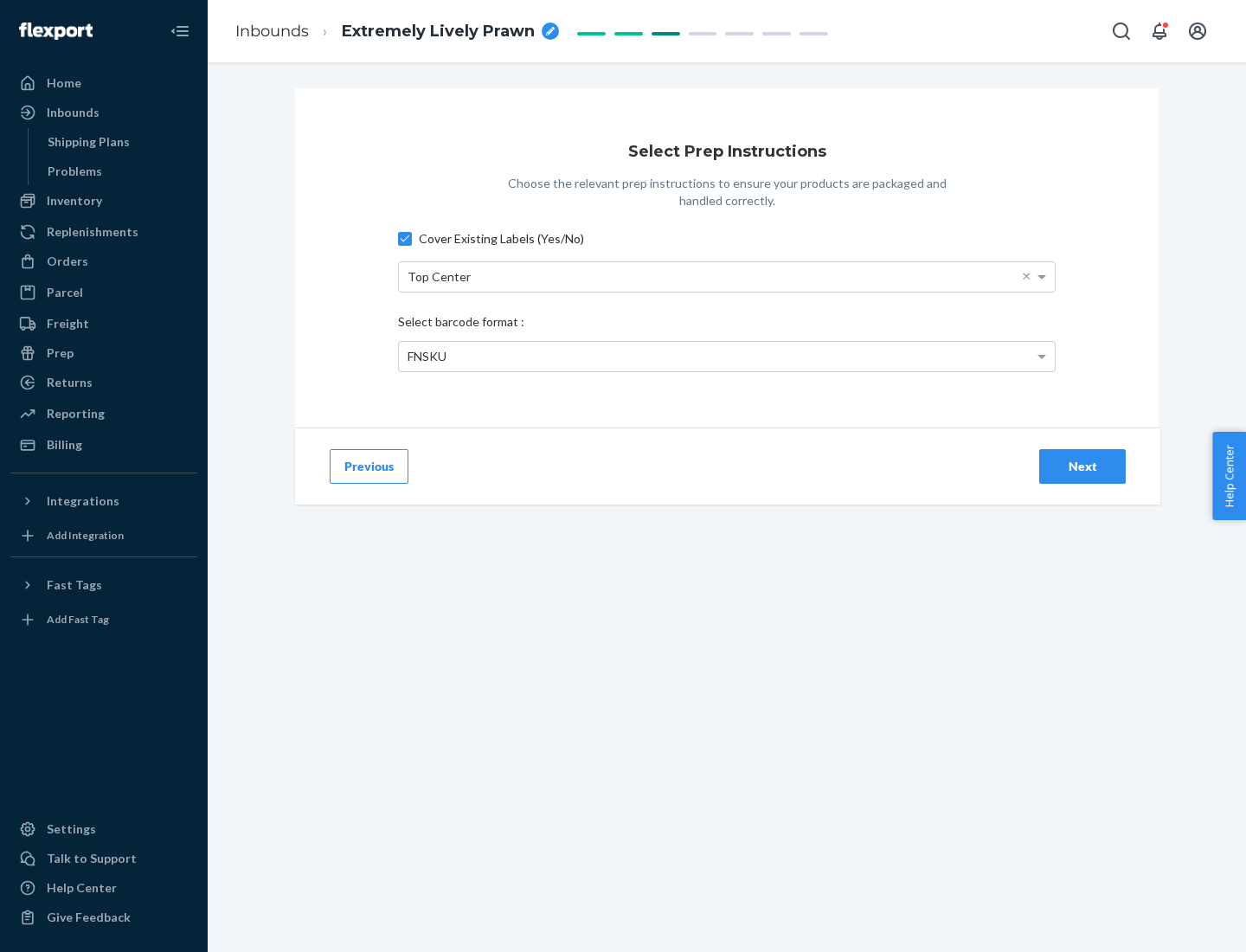
click at [1082, 466] on div "Next" at bounding box center [1082, 466] width 57 height 18
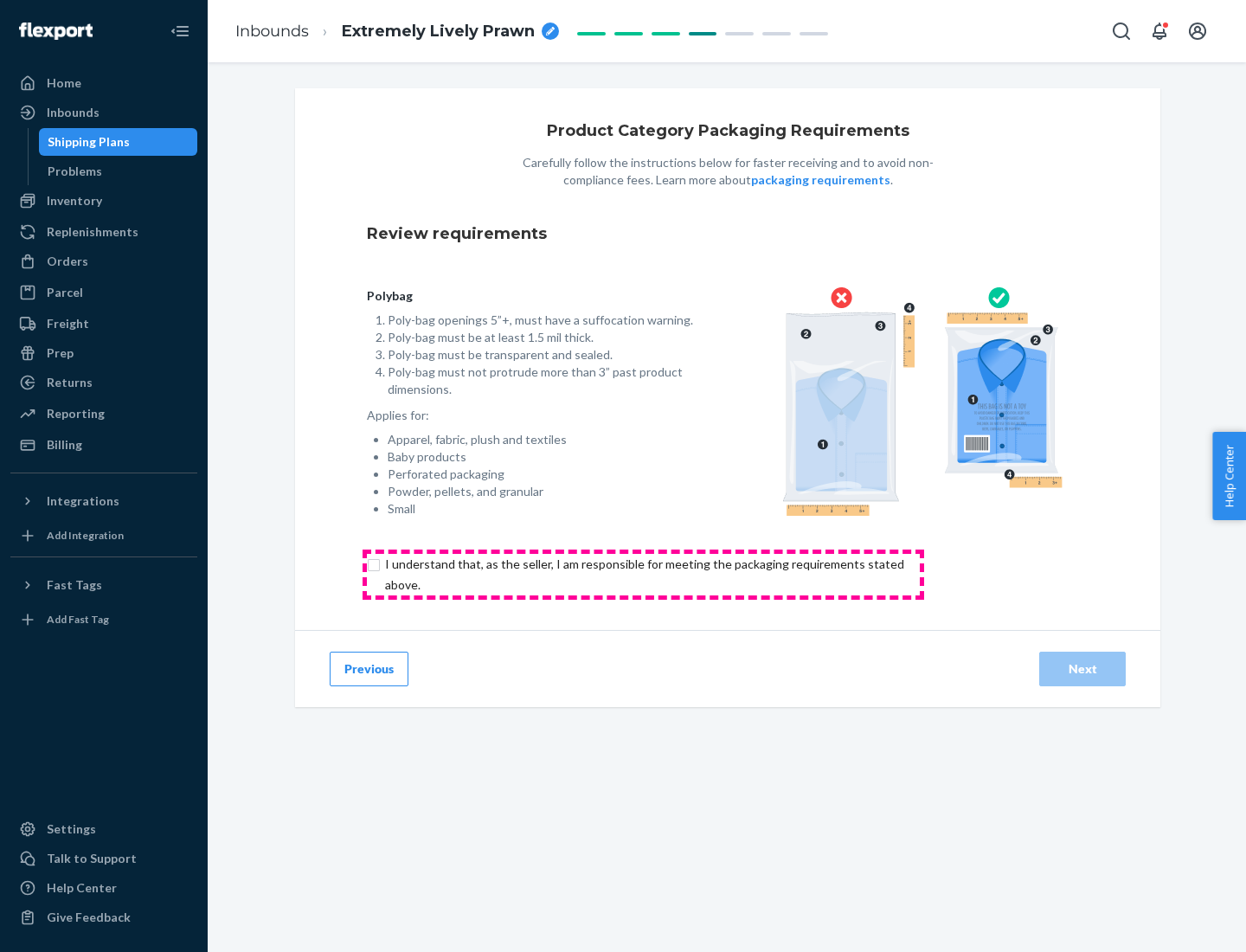
click at [643, 573] on input "checkbox" at bounding box center [654, 574] width 575 height 41
checkbox input "true"
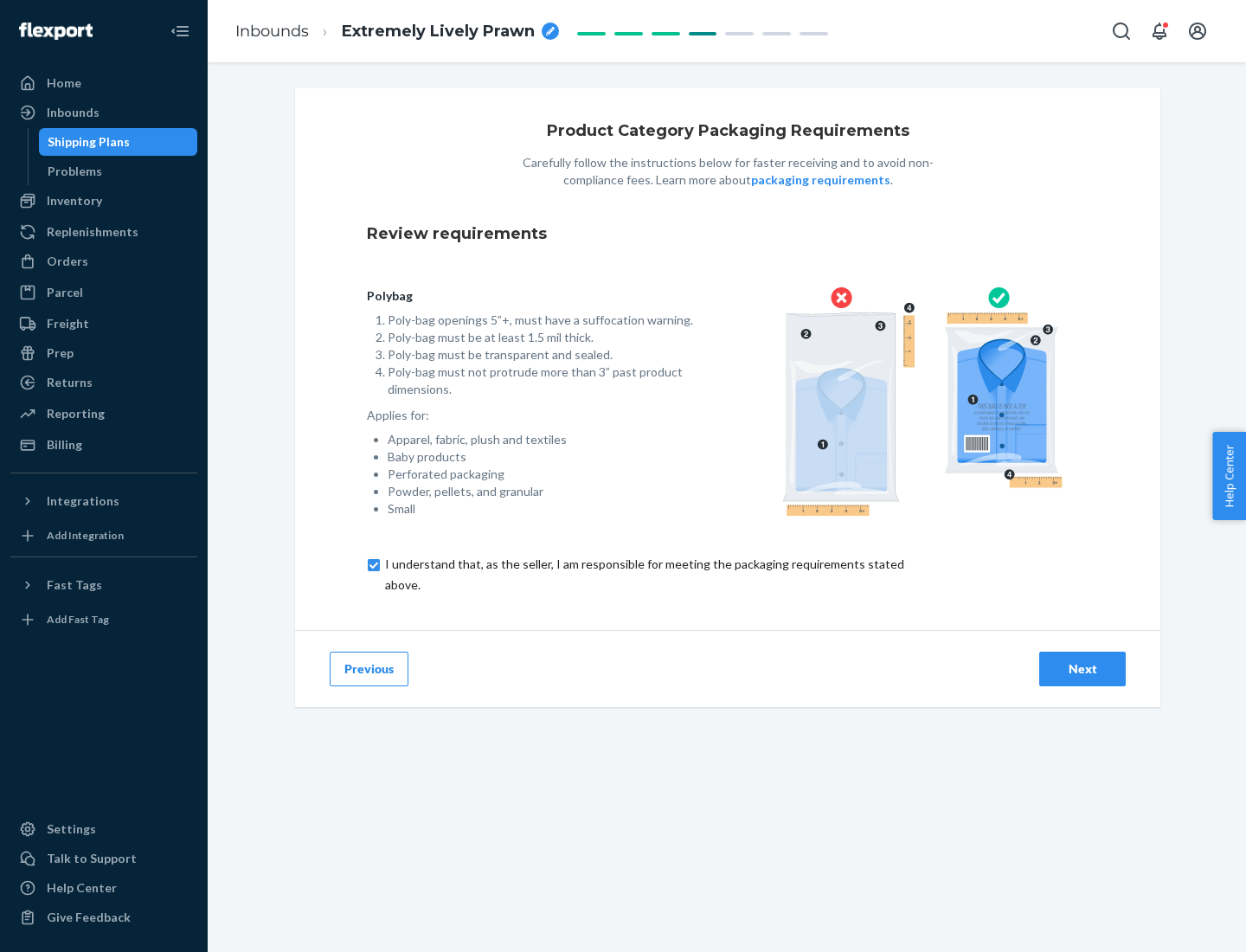
click at [1082, 668] on div "Next" at bounding box center [1082, 668] width 57 height 18
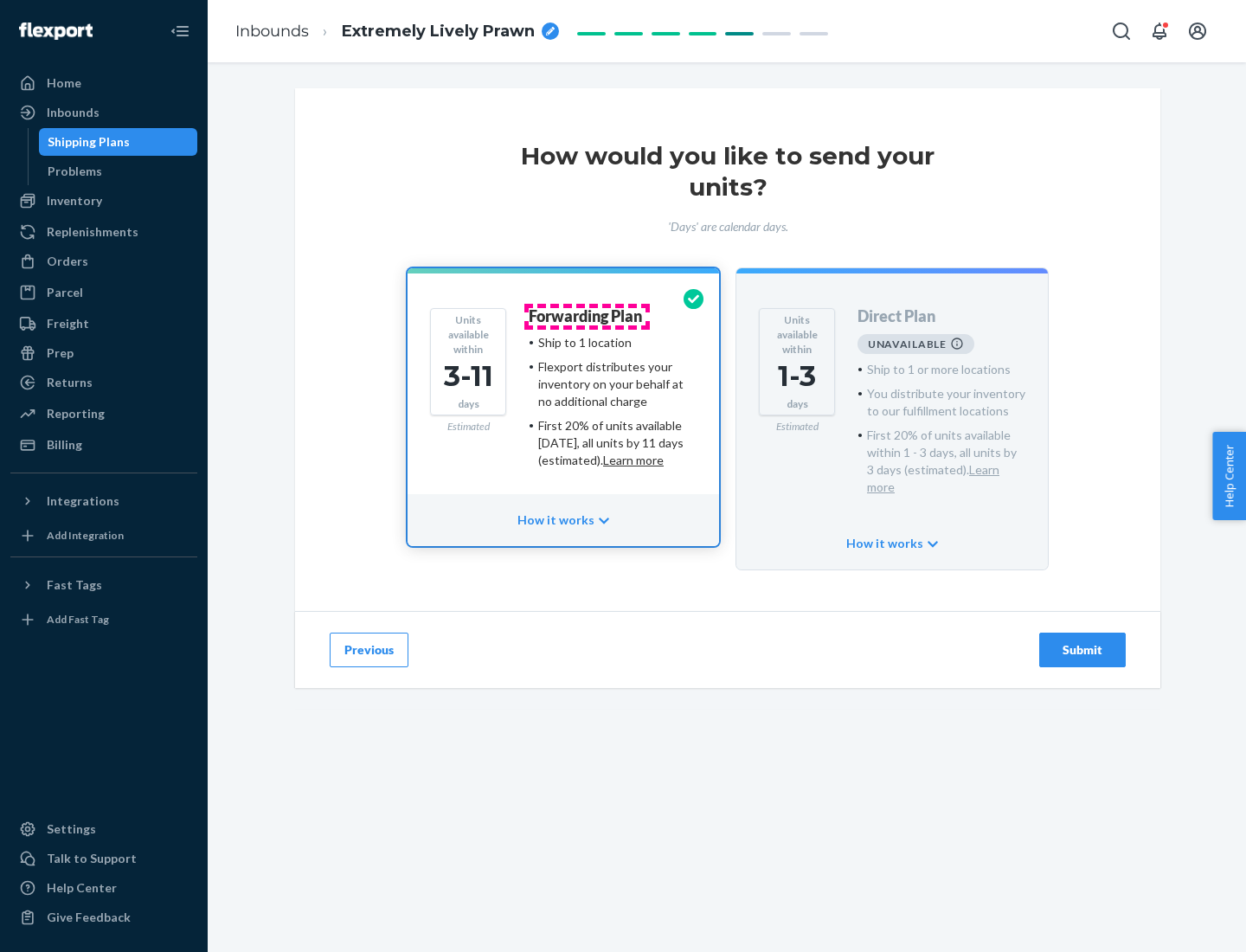
click at [586, 316] on h4 "Forwarding Plan" at bounding box center [585, 317] width 114 height 18
click at [1082, 641] on div "Submit" at bounding box center [1082, 650] width 57 height 18
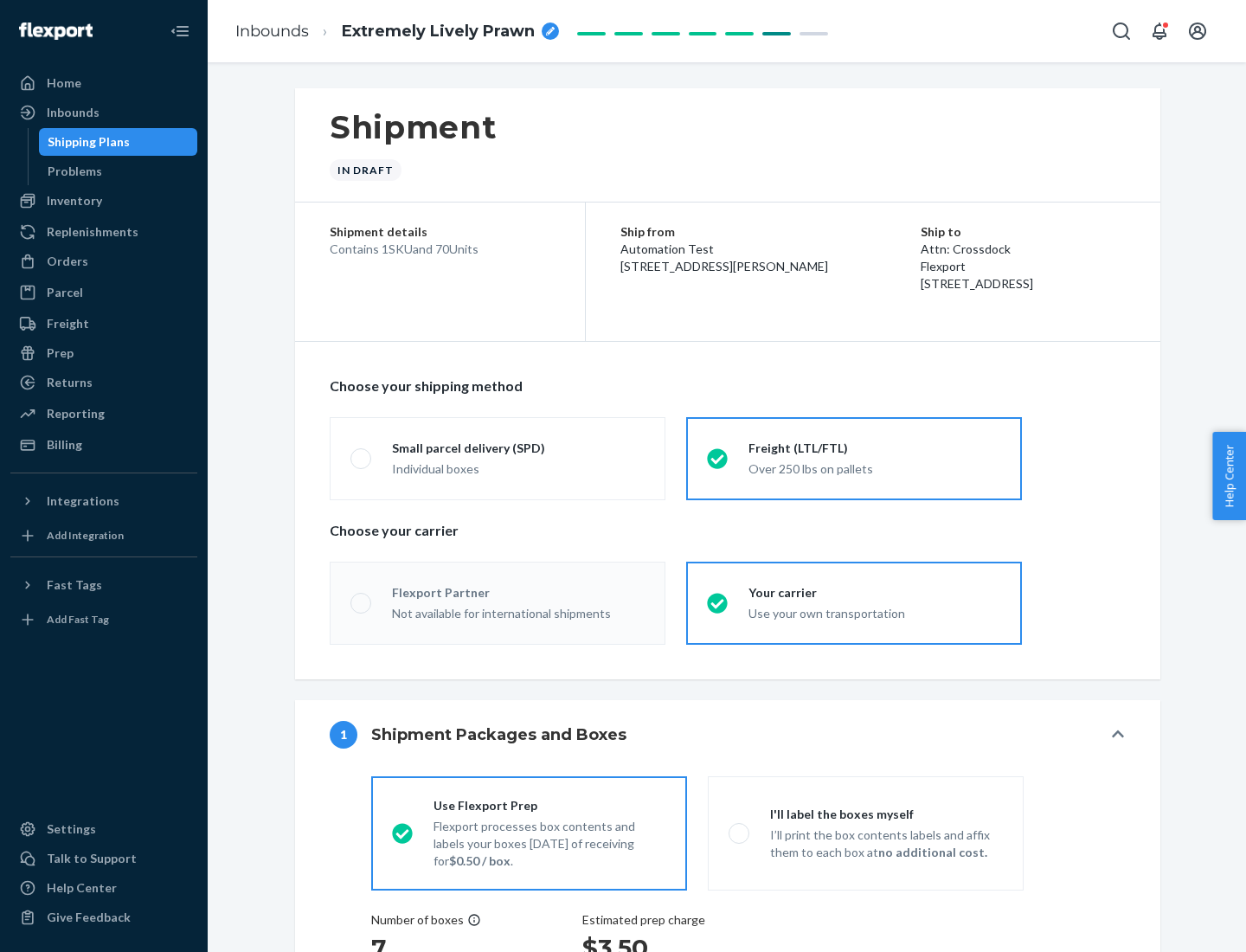
radio input "true"
radio input "false"
radio input "true"
radio input "false"
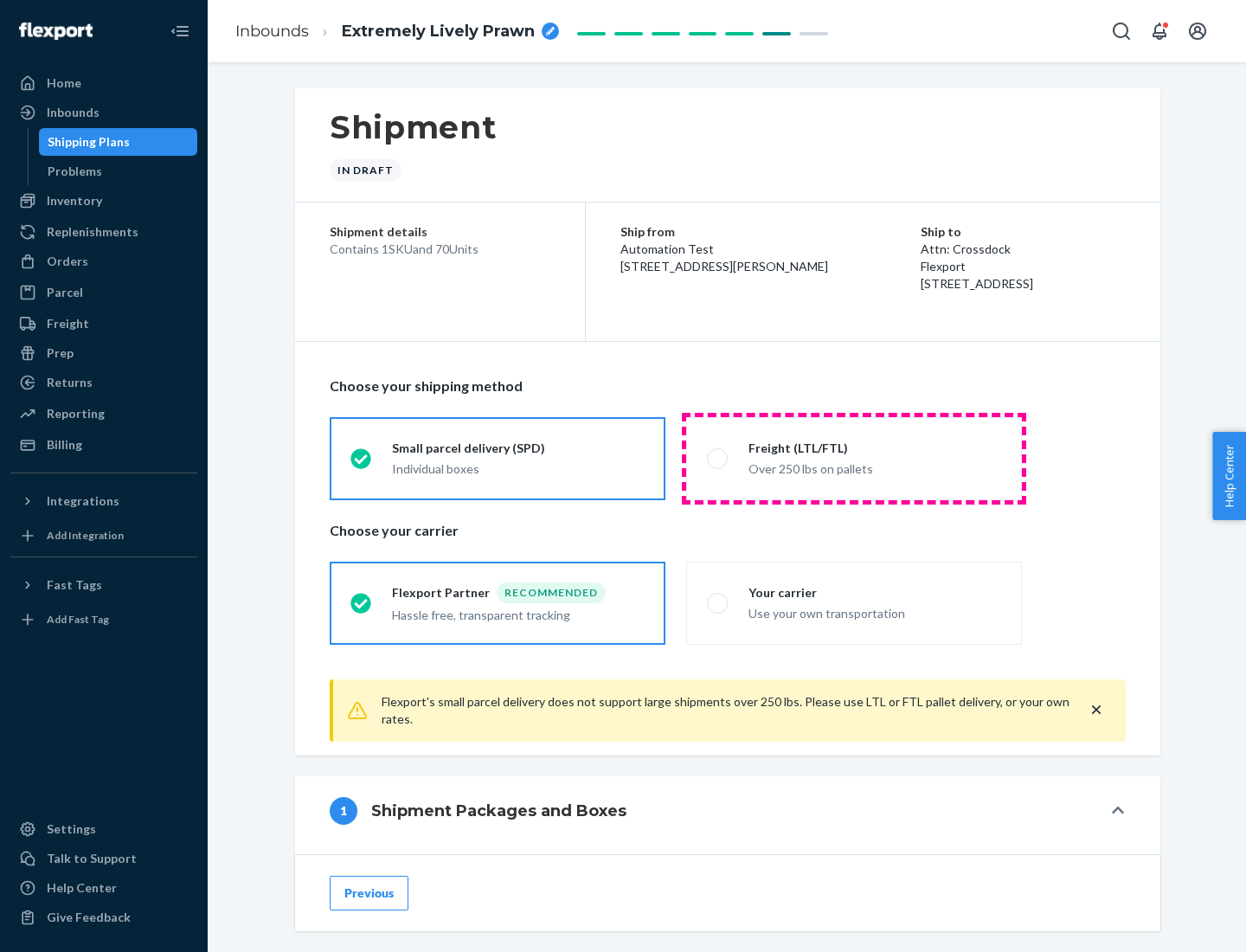
click at [854, 458] on div "Over 250 lbs on pallets" at bounding box center [874, 467] width 253 height 21
click at [718, 458] on input "Freight (LTL/FTL) Over 250 lbs on pallets" at bounding box center [712, 458] width 11 height 11
radio input "true"
radio input "false"
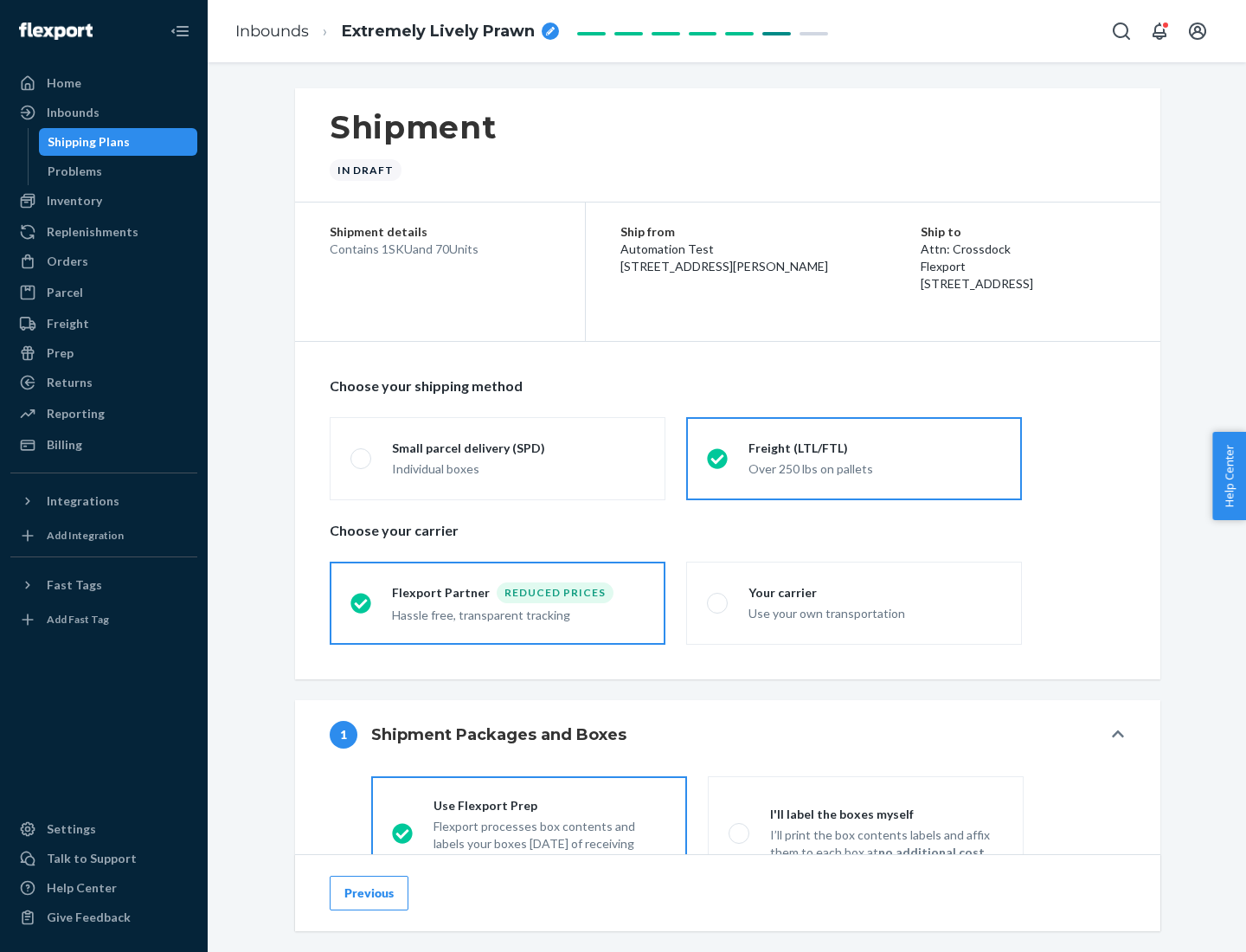
scroll to position [96, 0]
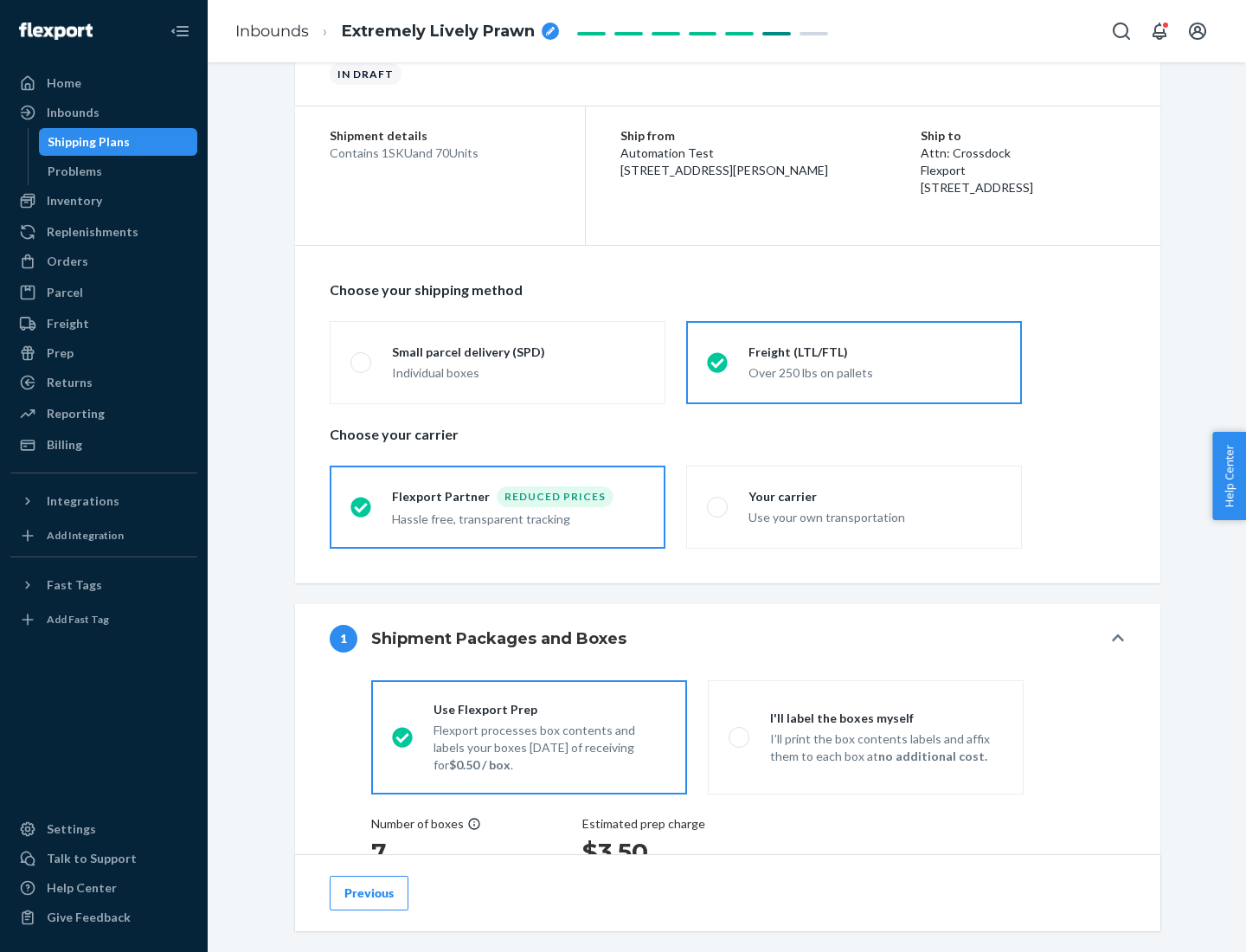
click at [854, 506] on div "Use your own transportation" at bounding box center [874, 515] width 253 height 21
click at [718, 506] on input "Your carrier Use your own transportation" at bounding box center [712, 506] width 11 height 11
radio input "true"
radio input "false"
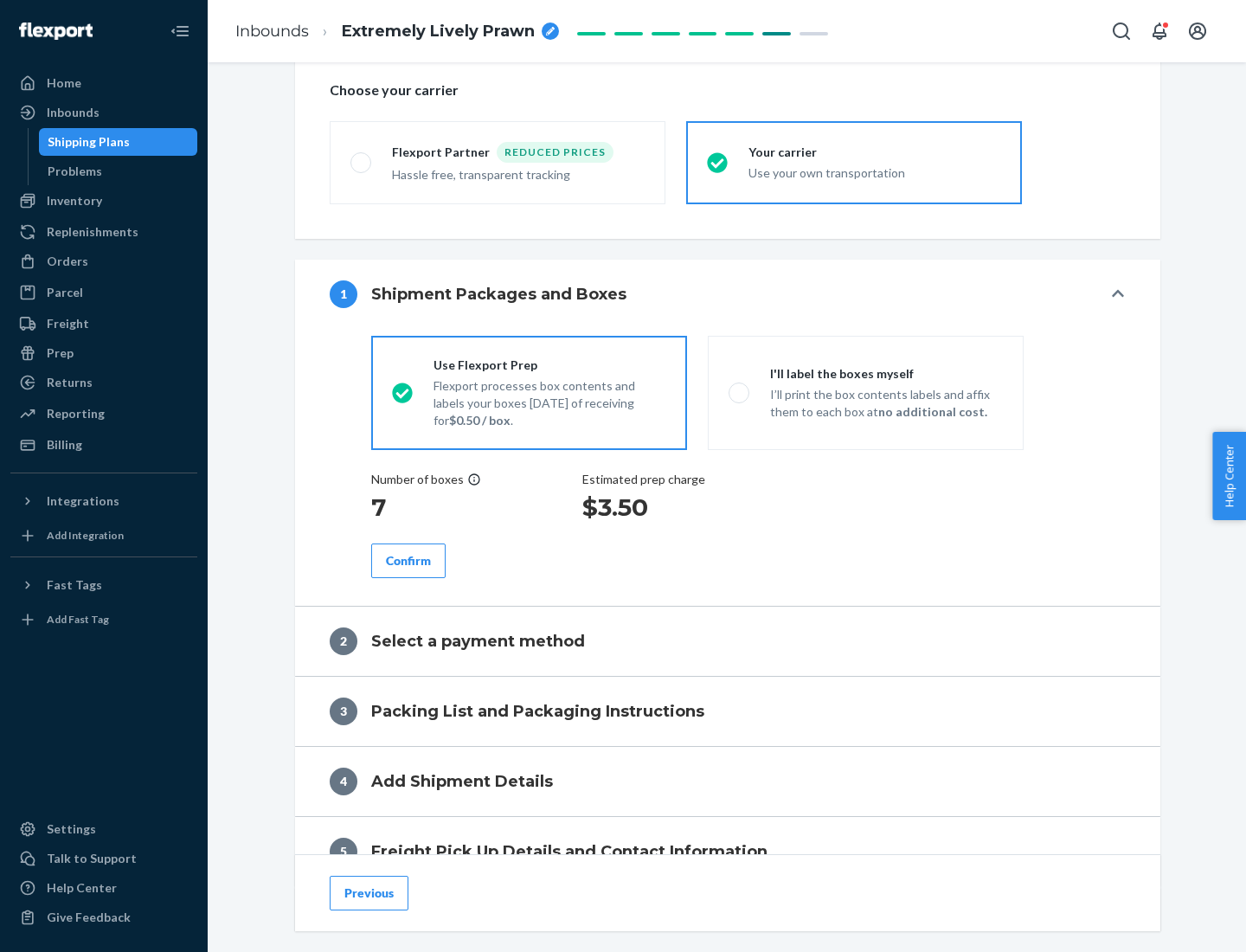
scroll to position [326, 0]
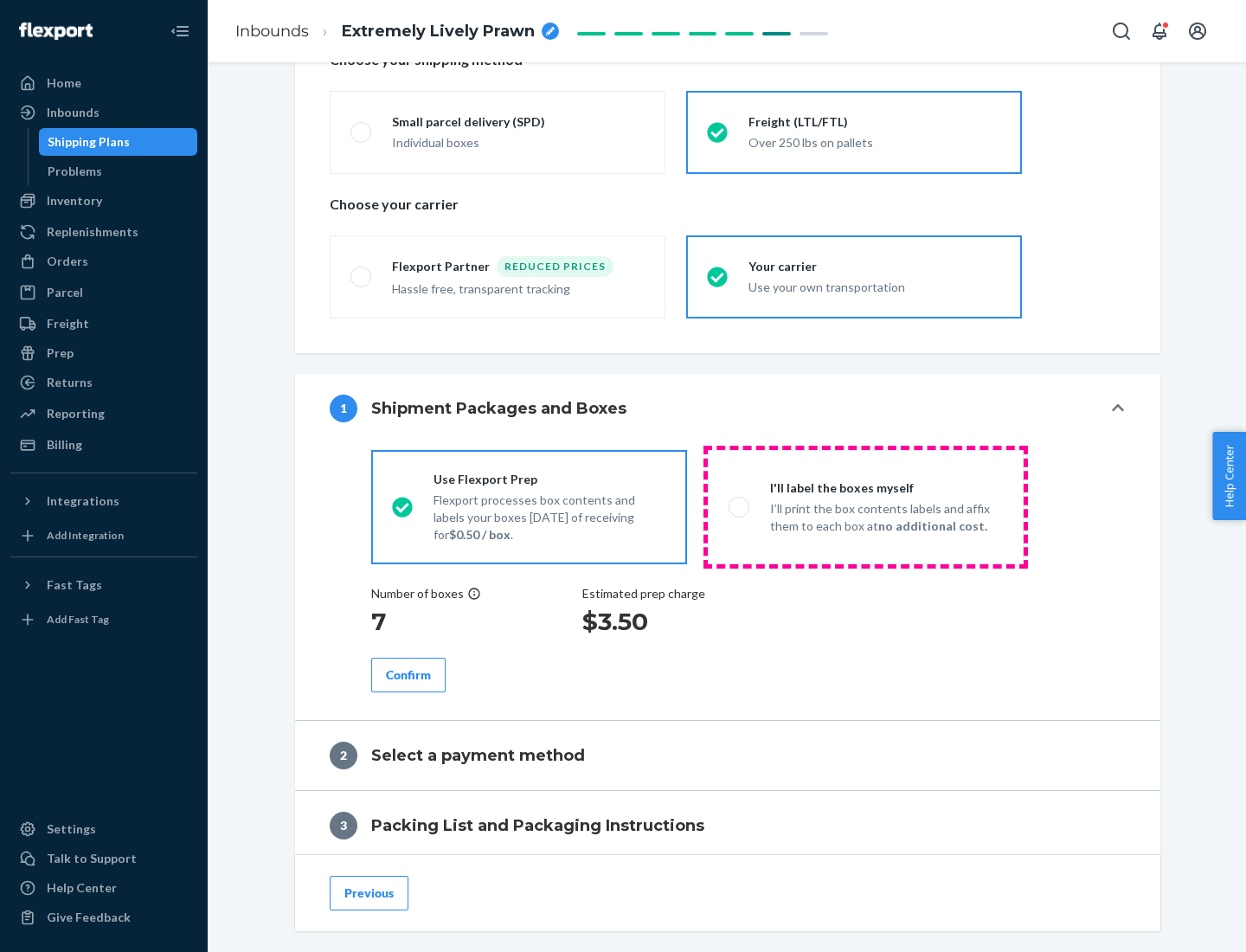
click at [865, 506] on p "I’ll print the box contents labels and affix them to each box at no additional …" at bounding box center [886, 517] width 233 height 35
click at [739, 506] on input "I'll label the boxes myself I’ll print the box contents labels and affix them t…" at bounding box center [733, 506] width 11 height 11
radio input "true"
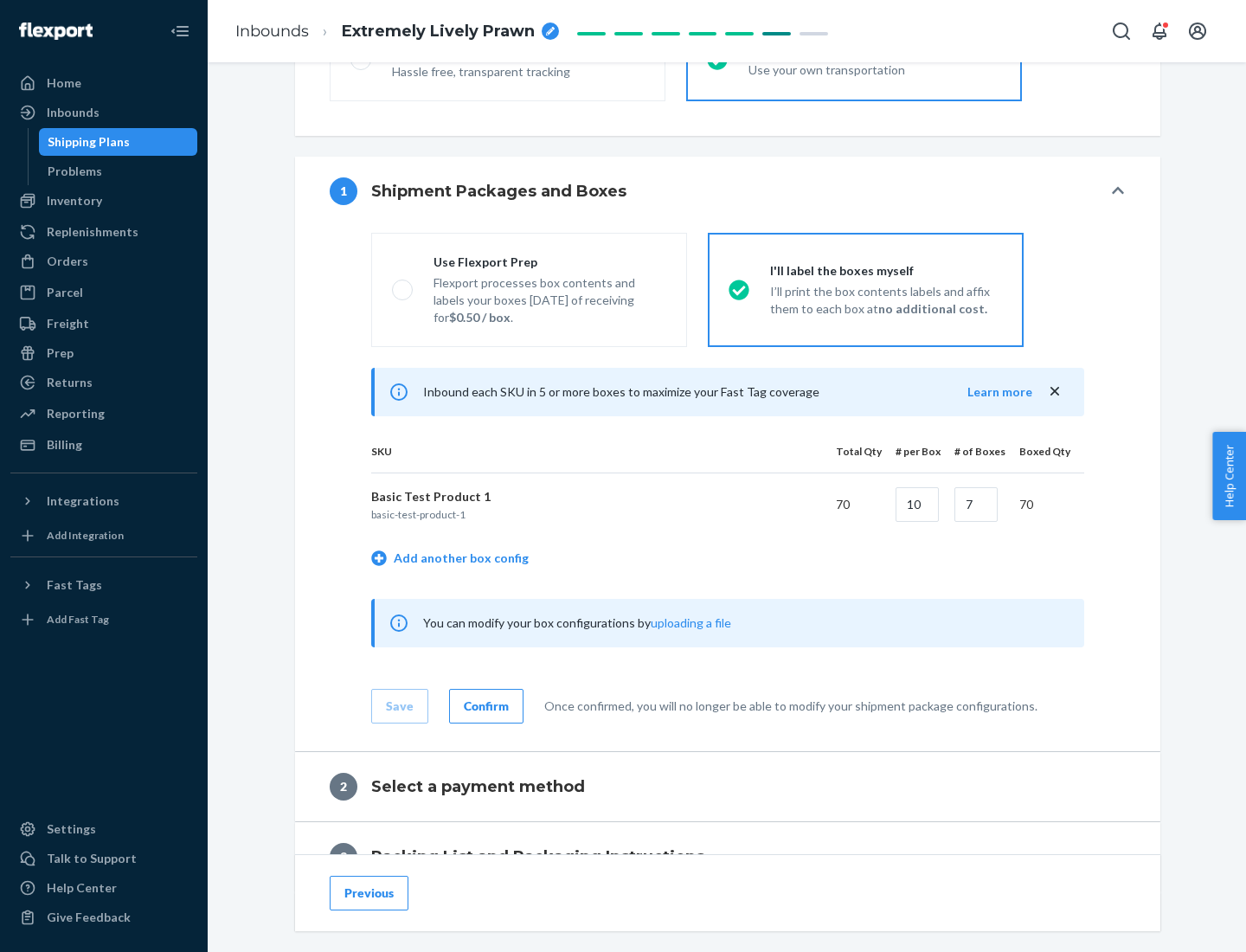
scroll to position [298, 0]
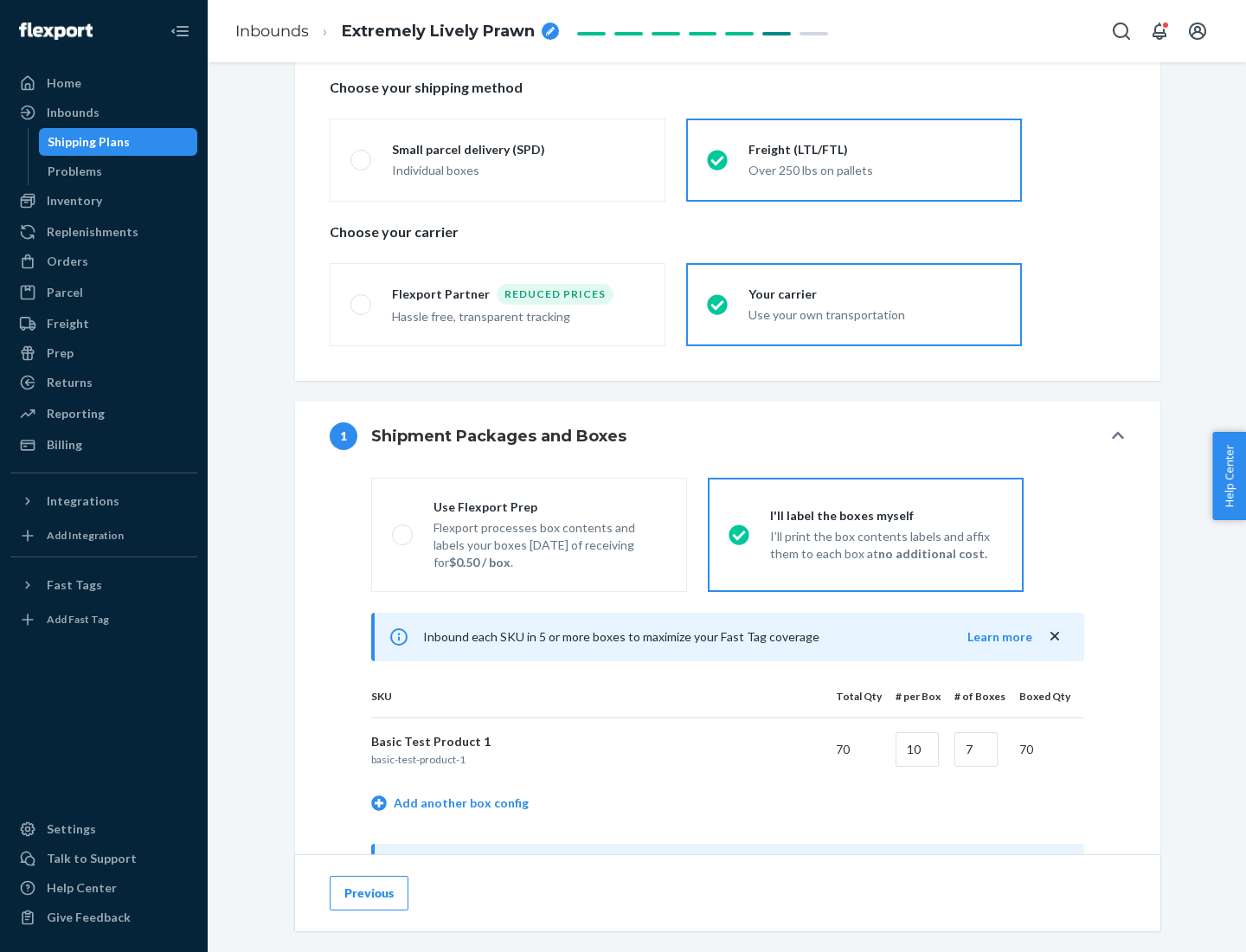
click at [550, 506] on div "Use Flexport Prep" at bounding box center [550, 507] width 233 height 18
click at [403, 528] on input "Use Flexport Prep Flexport processes box contents and labels your boxes [DATE] …" at bounding box center [397, 534] width 11 height 11
radio input "true"
radio input "false"
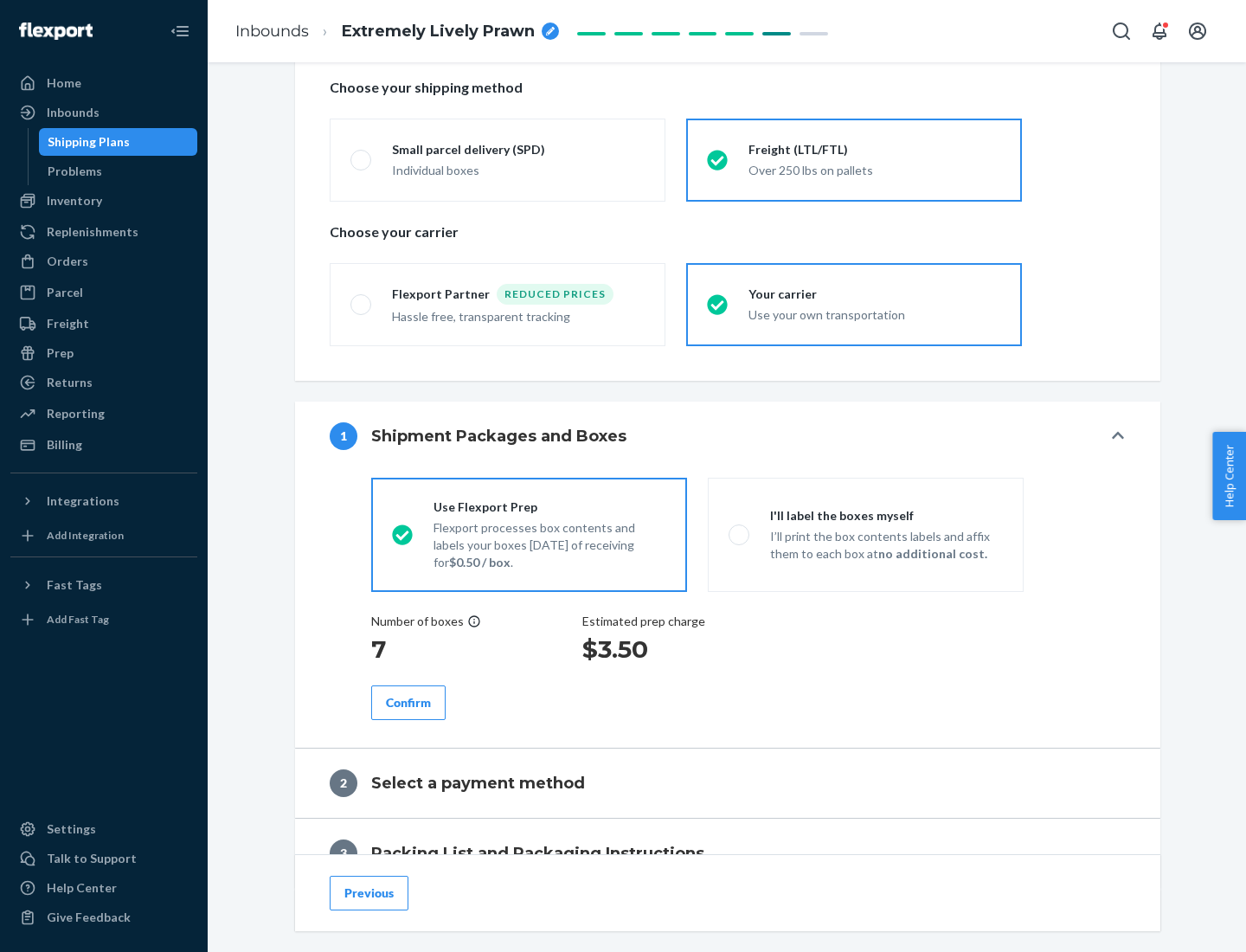
scroll to position [494, 0]
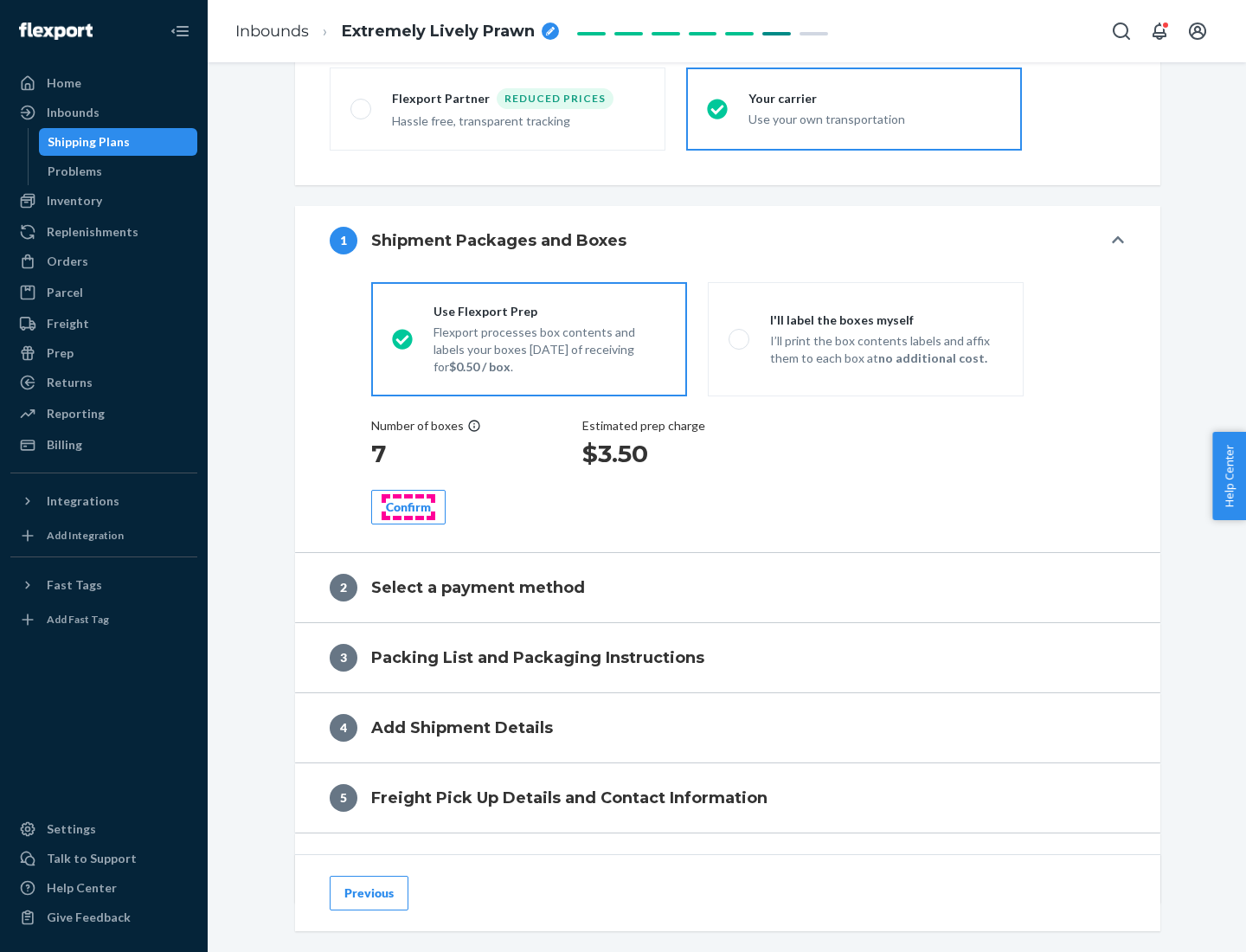
click at [409, 506] on div "Confirm" at bounding box center [408, 507] width 45 height 18
radio input "false"
